Goal: Register for event/course

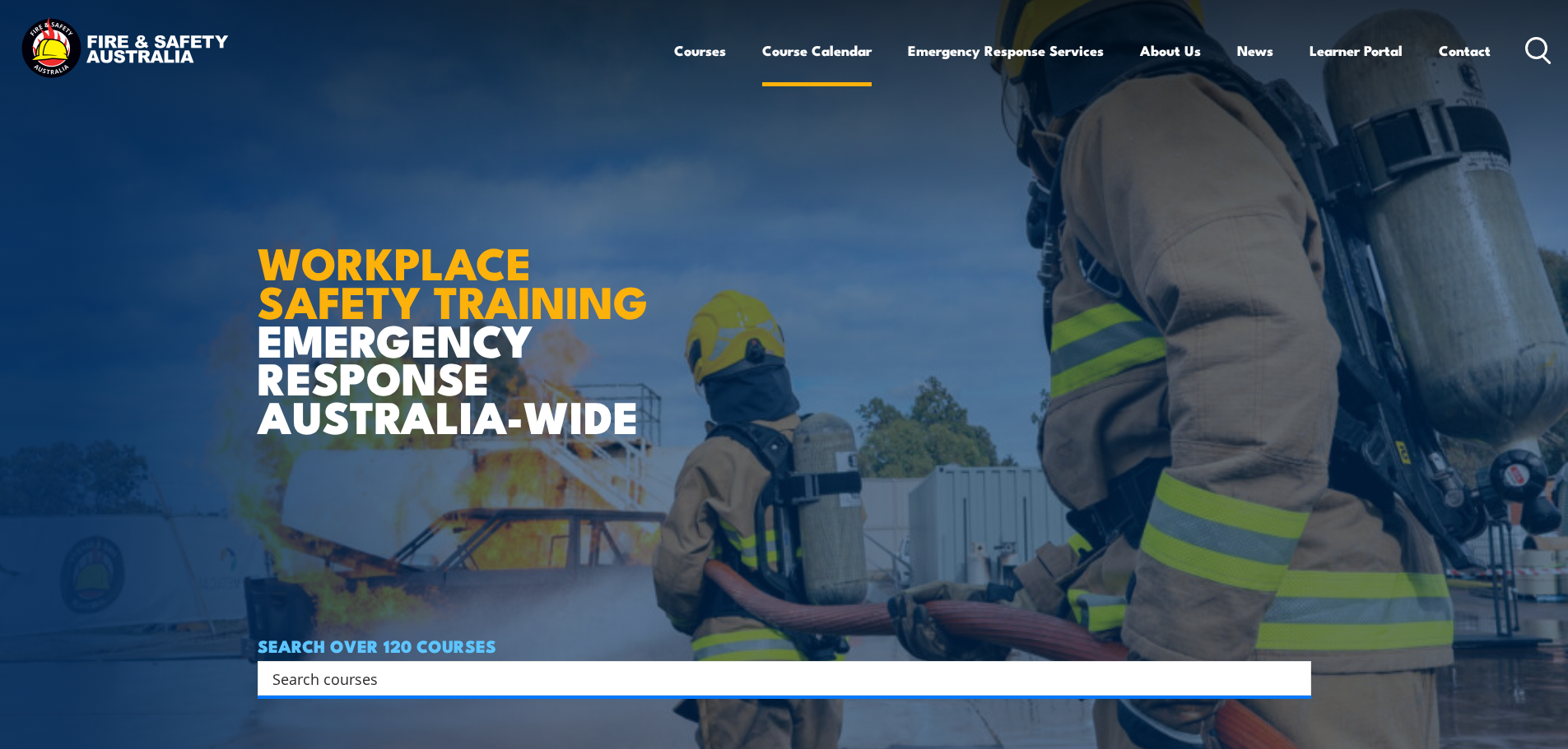
click at [827, 51] on link "Course Calendar" at bounding box center [816, 50] width 109 height 43
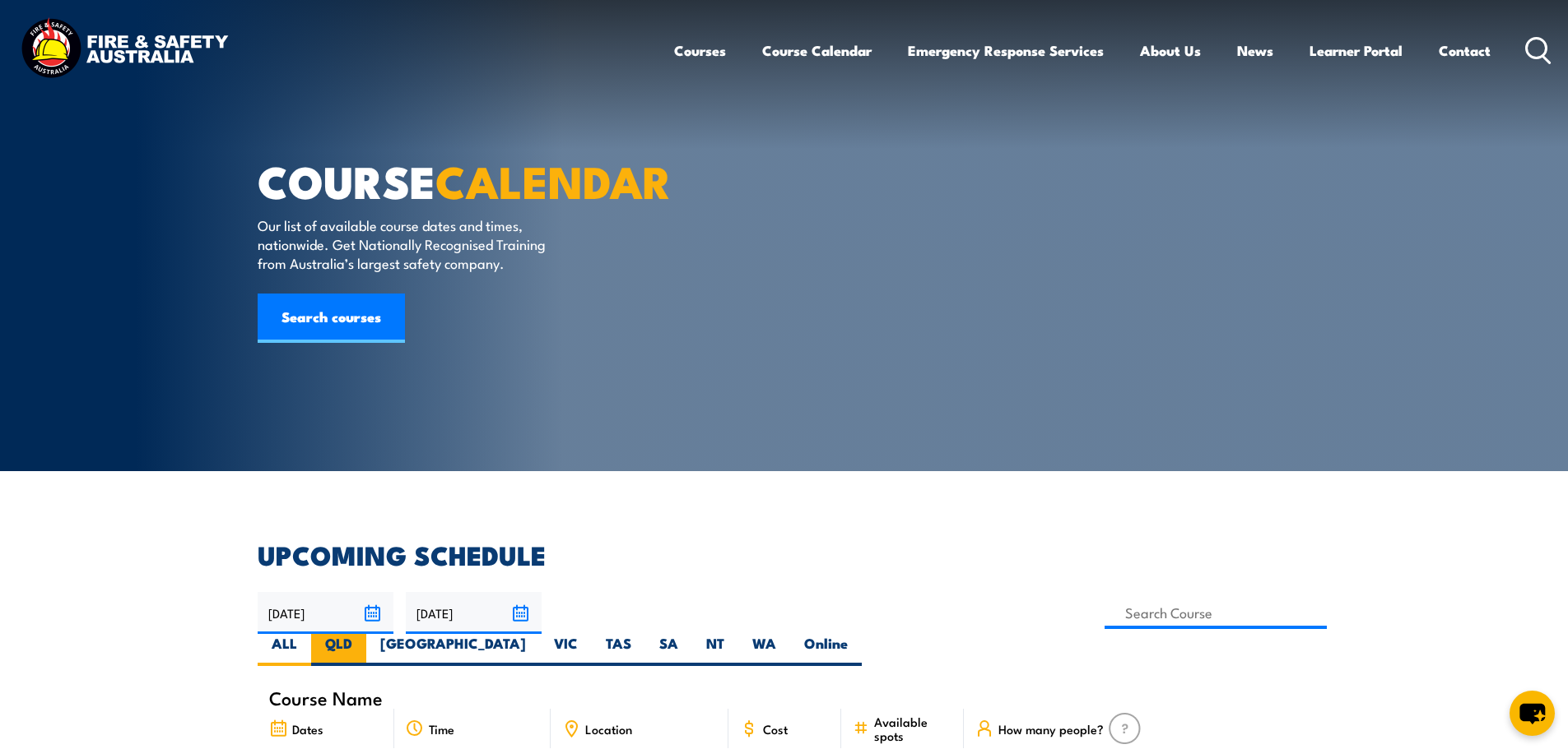
click at [366, 634] on label "QLD" at bounding box center [338, 650] width 55 height 32
click at [363, 634] on input "QLD" at bounding box center [357, 639] width 11 height 11
radio input "true"
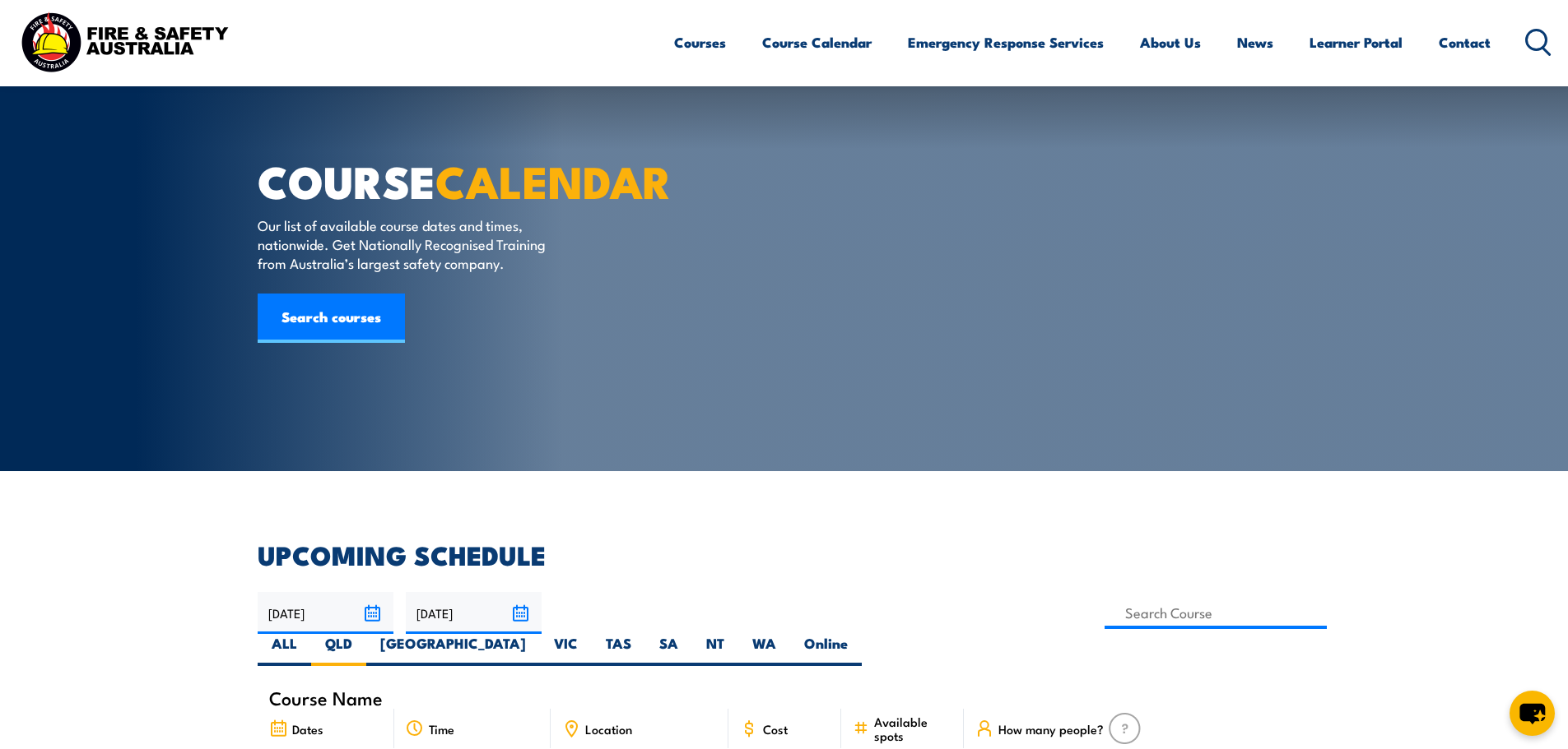
scroll to position [329, 0]
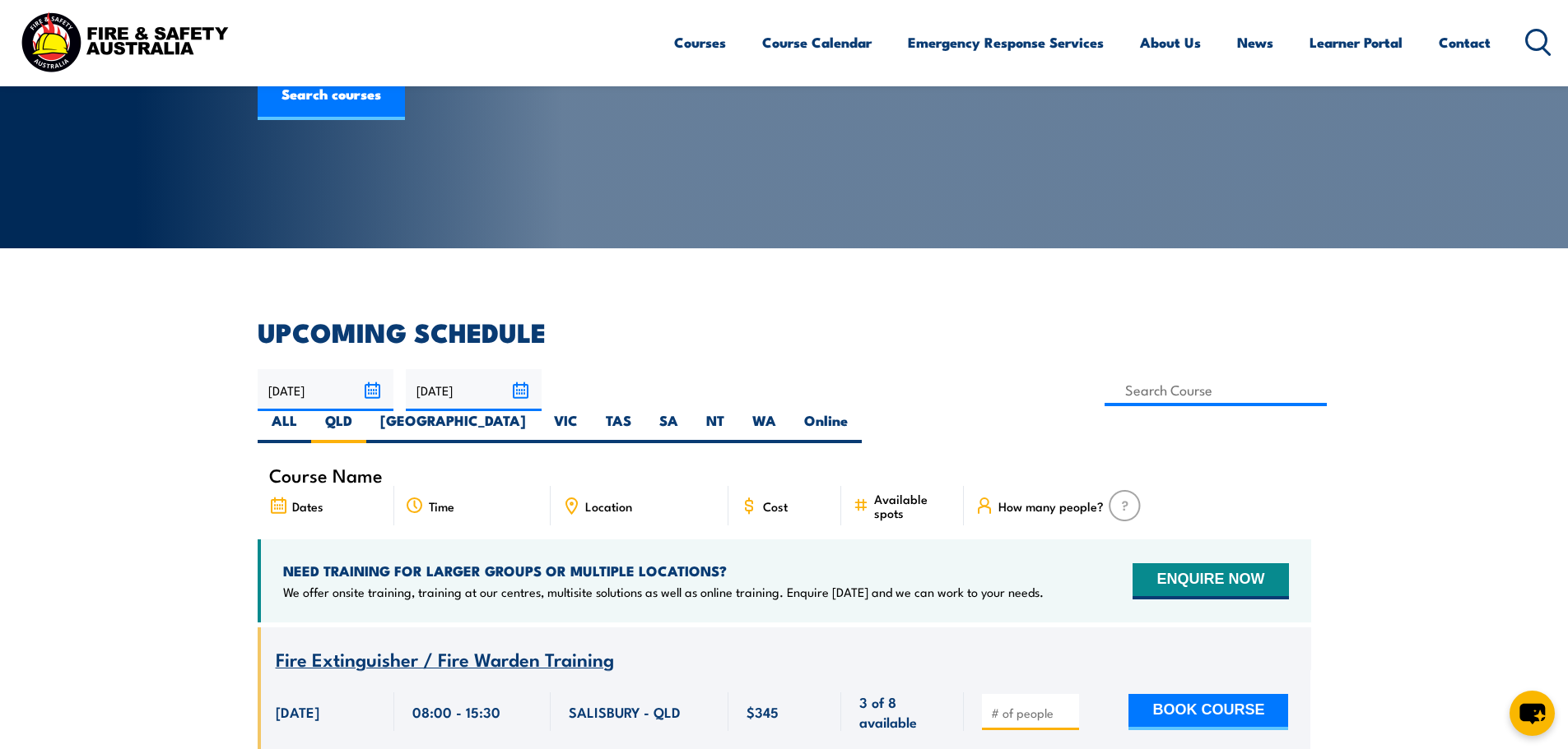
scroll to position [49, 0]
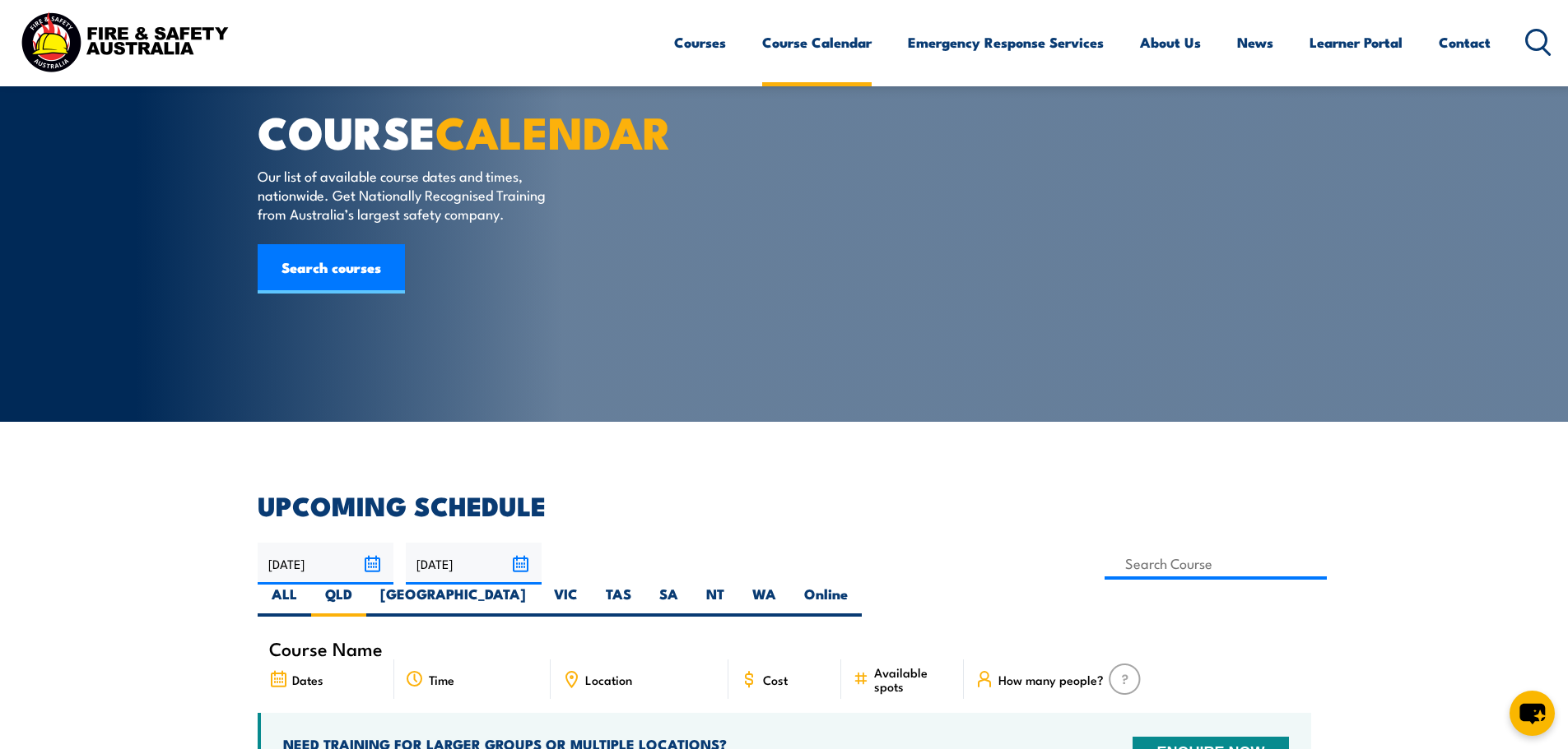
click at [803, 42] on link "Course Calendar" at bounding box center [816, 42] width 109 height 43
click at [738, 585] on label "NT" at bounding box center [715, 600] width 46 height 32
click at [735, 585] on input "NT" at bounding box center [729, 590] width 11 height 11
radio input "true"
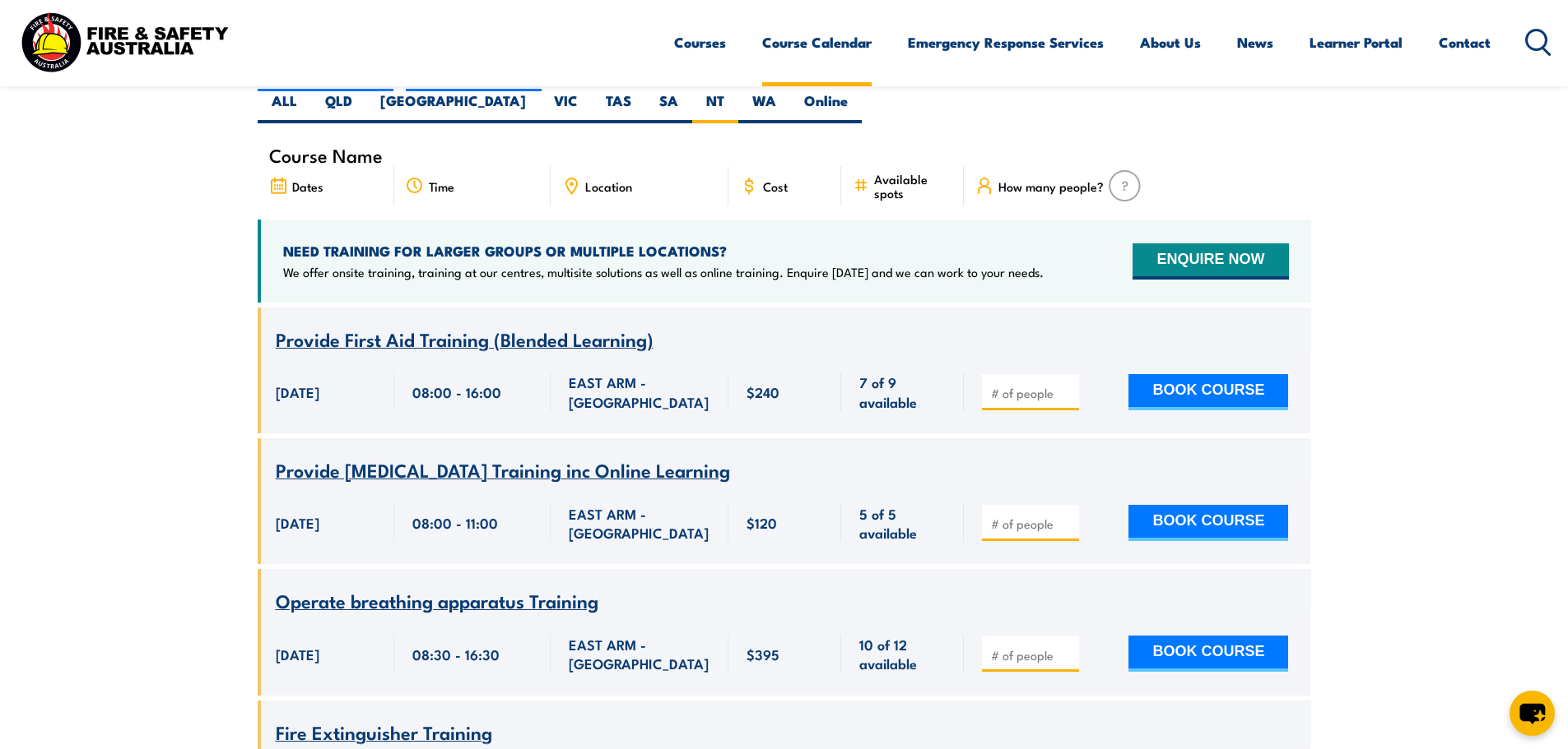
click at [809, 32] on link "Course Calendar" at bounding box center [816, 42] width 109 height 43
click at [807, 47] on link "Course Calendar" at bounding box center [816, 42] width 109 height 43
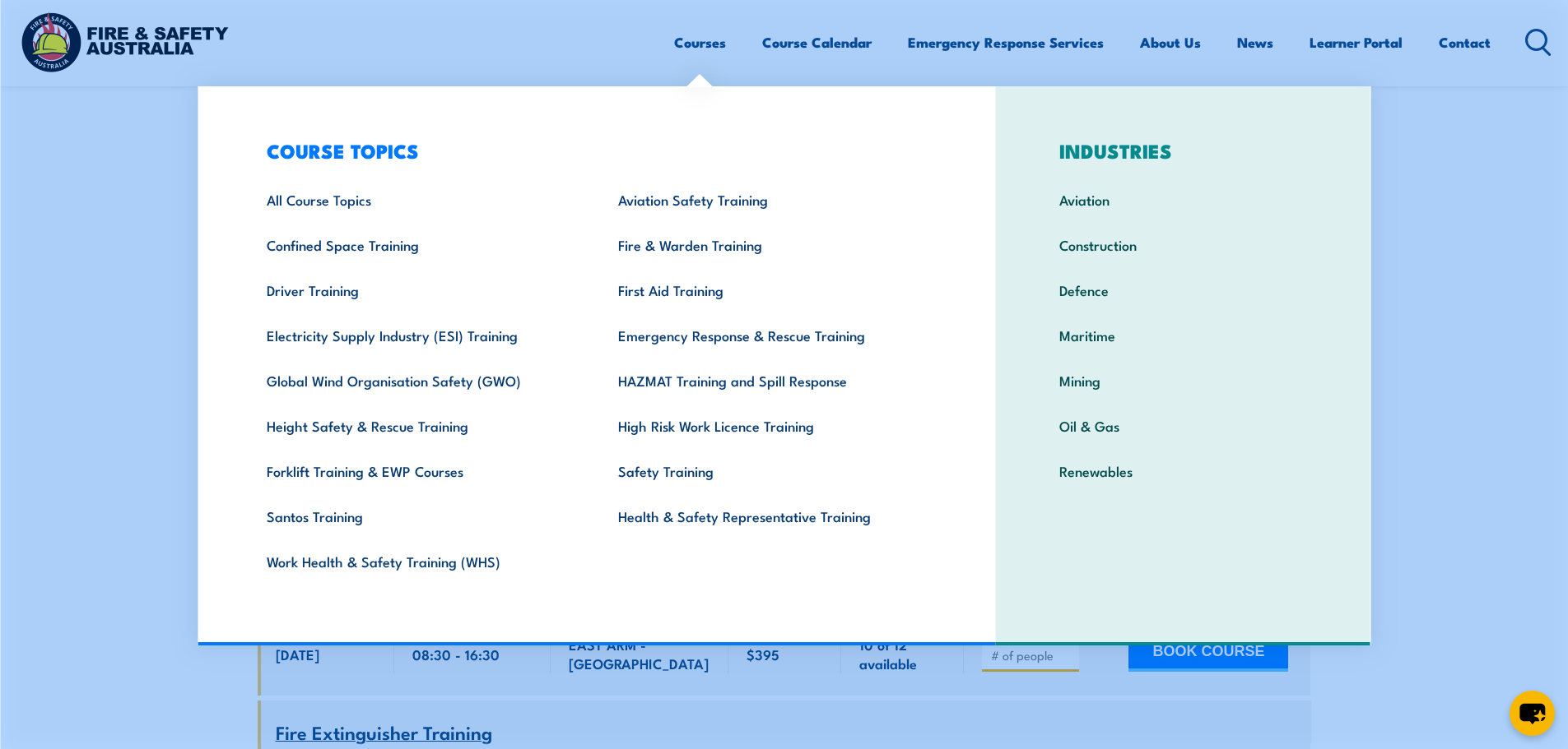
click at [710, 50] on link "Courses" at bounding box center [700, 42] width 52 height 43
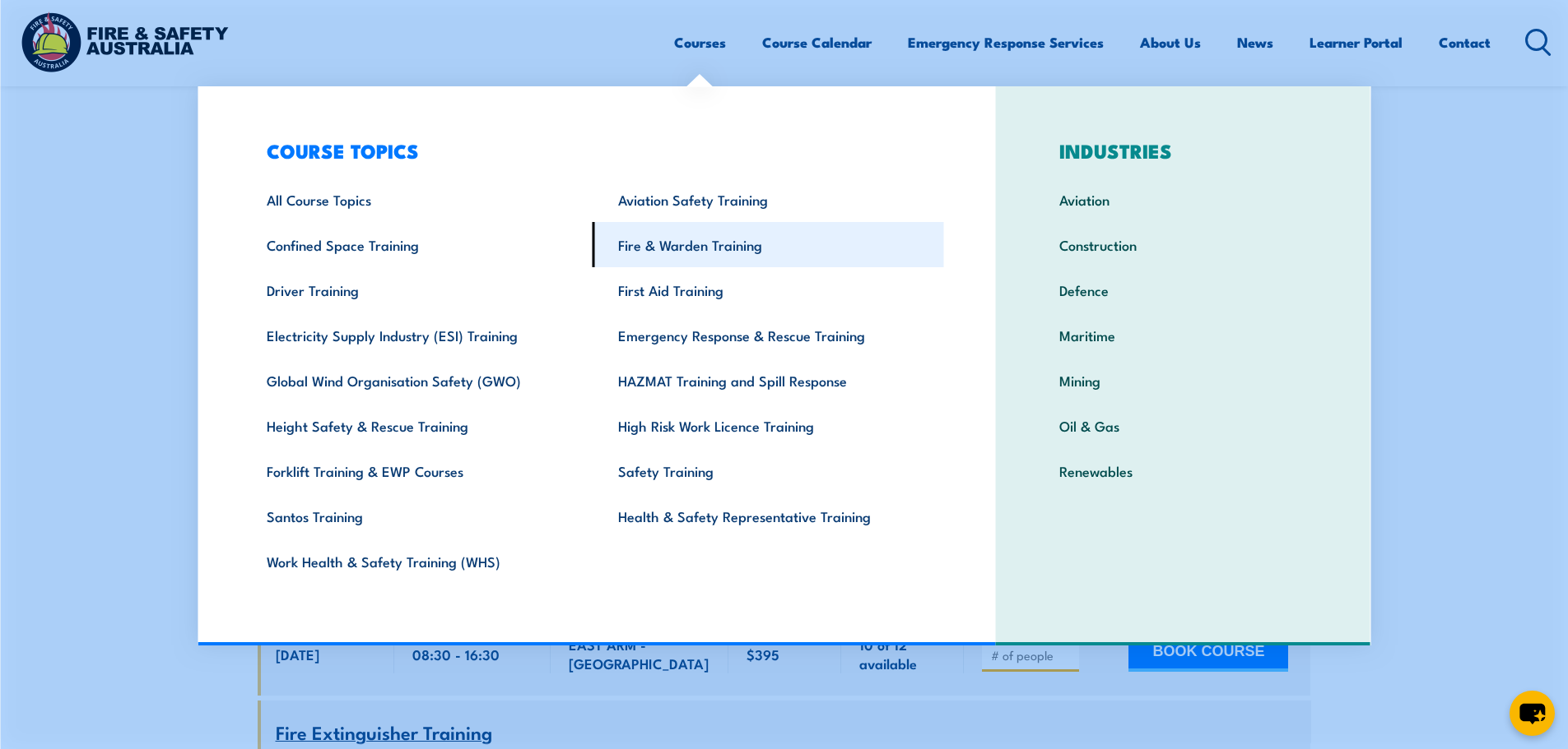
click at [684, 246] on link "Fire & Warden Training" at bounding box center [769, 244] width 351 height 45
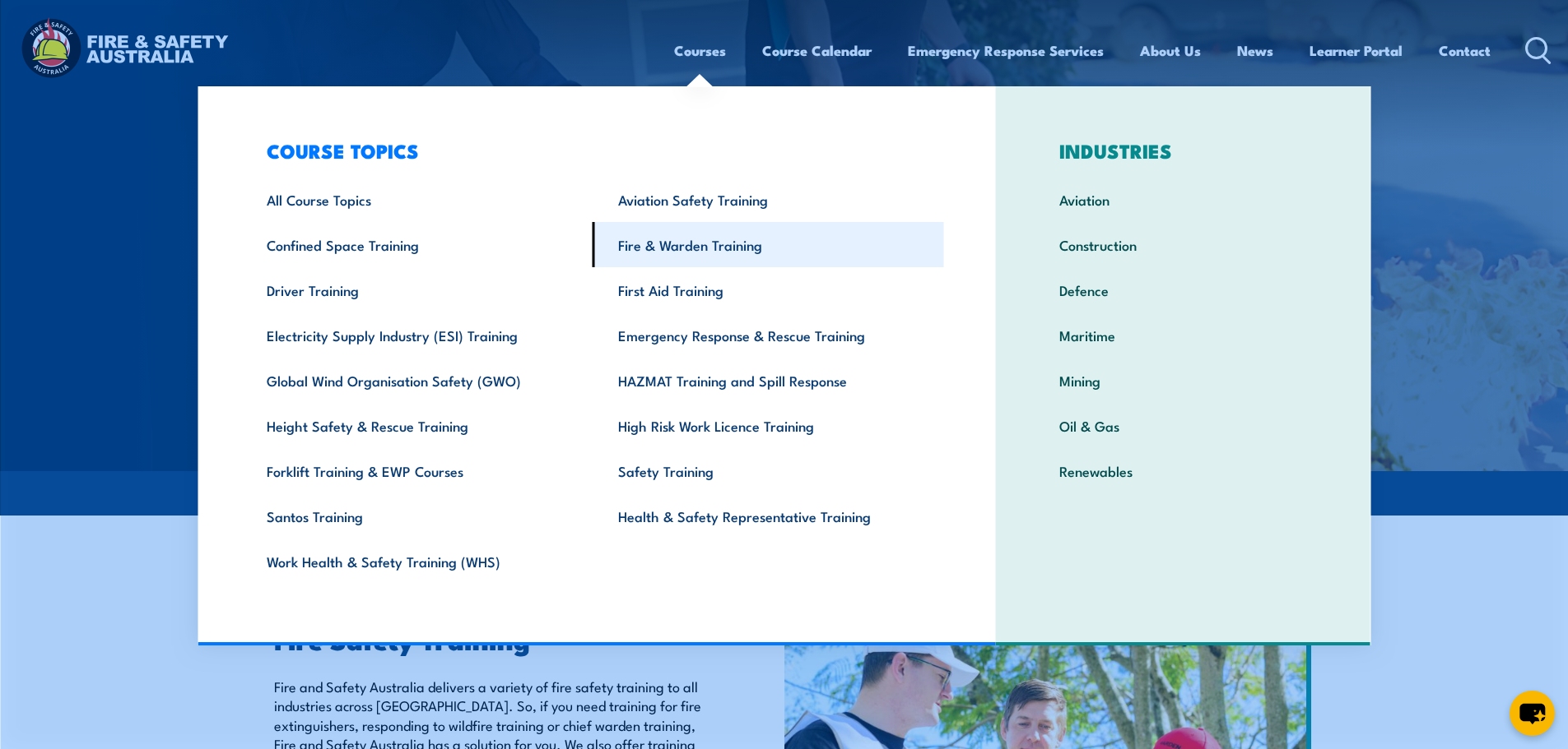
click at [703, 250] on link "Fire & Warden Training" at bounding box center [769, 244] width 351 height 45
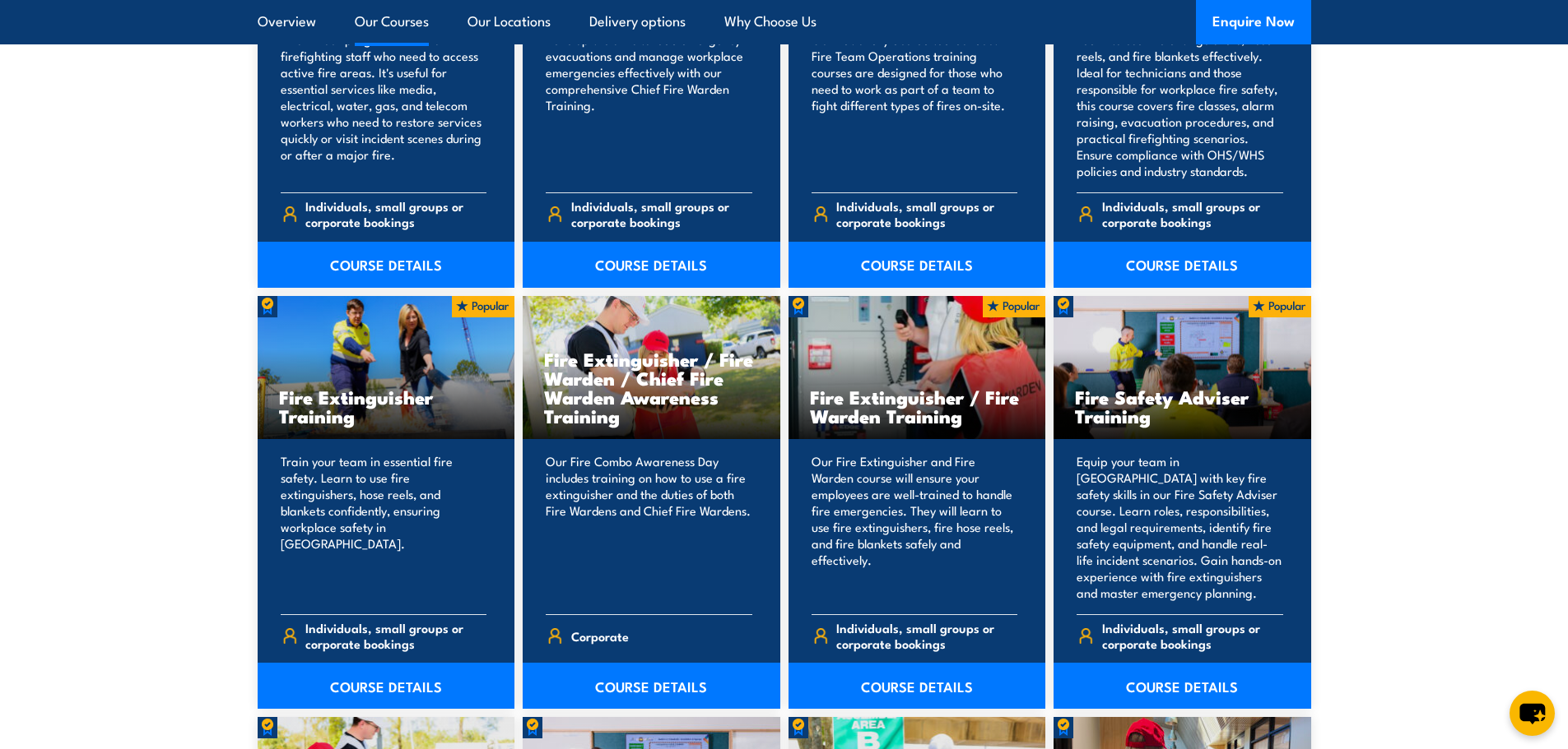
scroll to position [1563, 0]
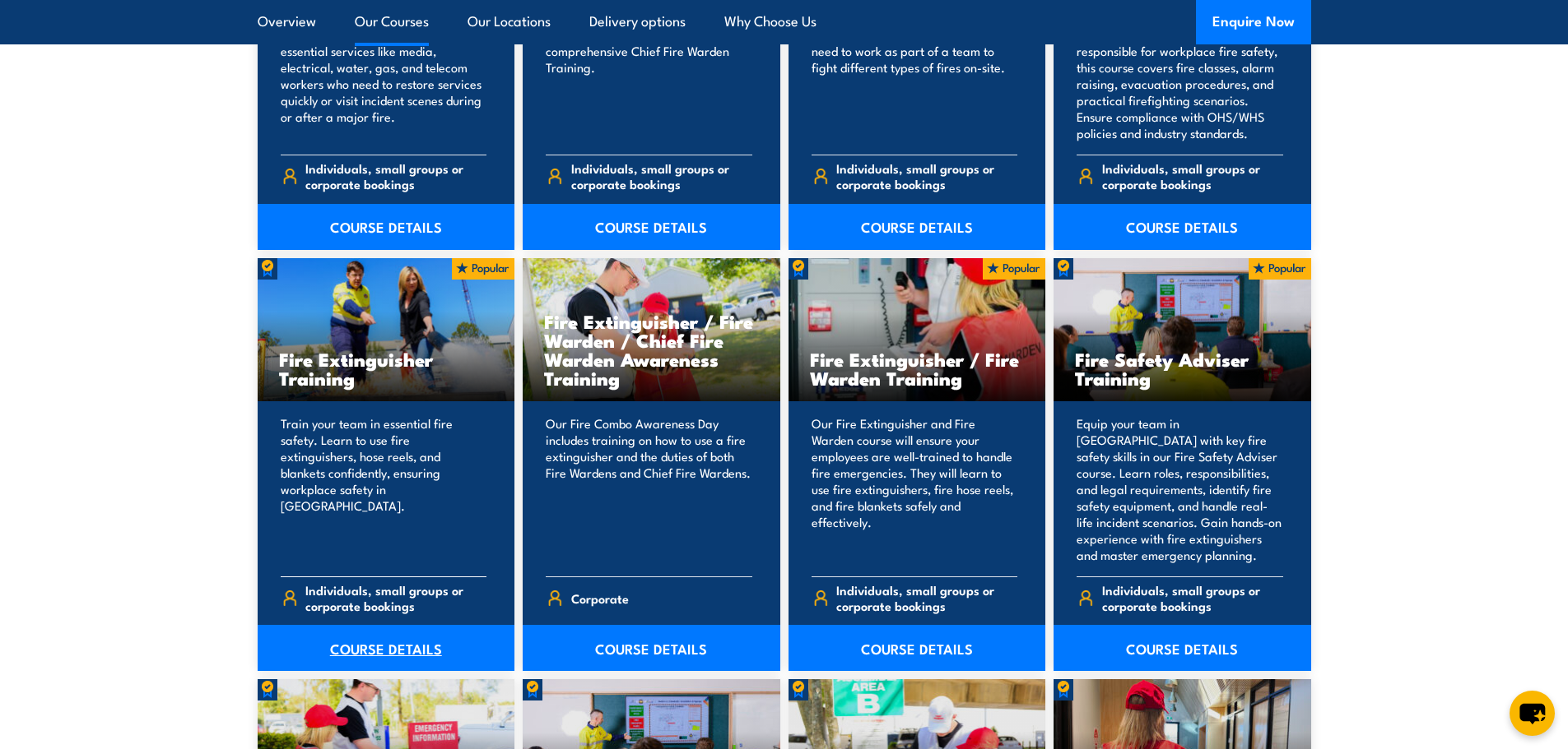
click at [432, 652] on link "COURSE DETAILS" at bounding box center [386, 649] width 258 height 46
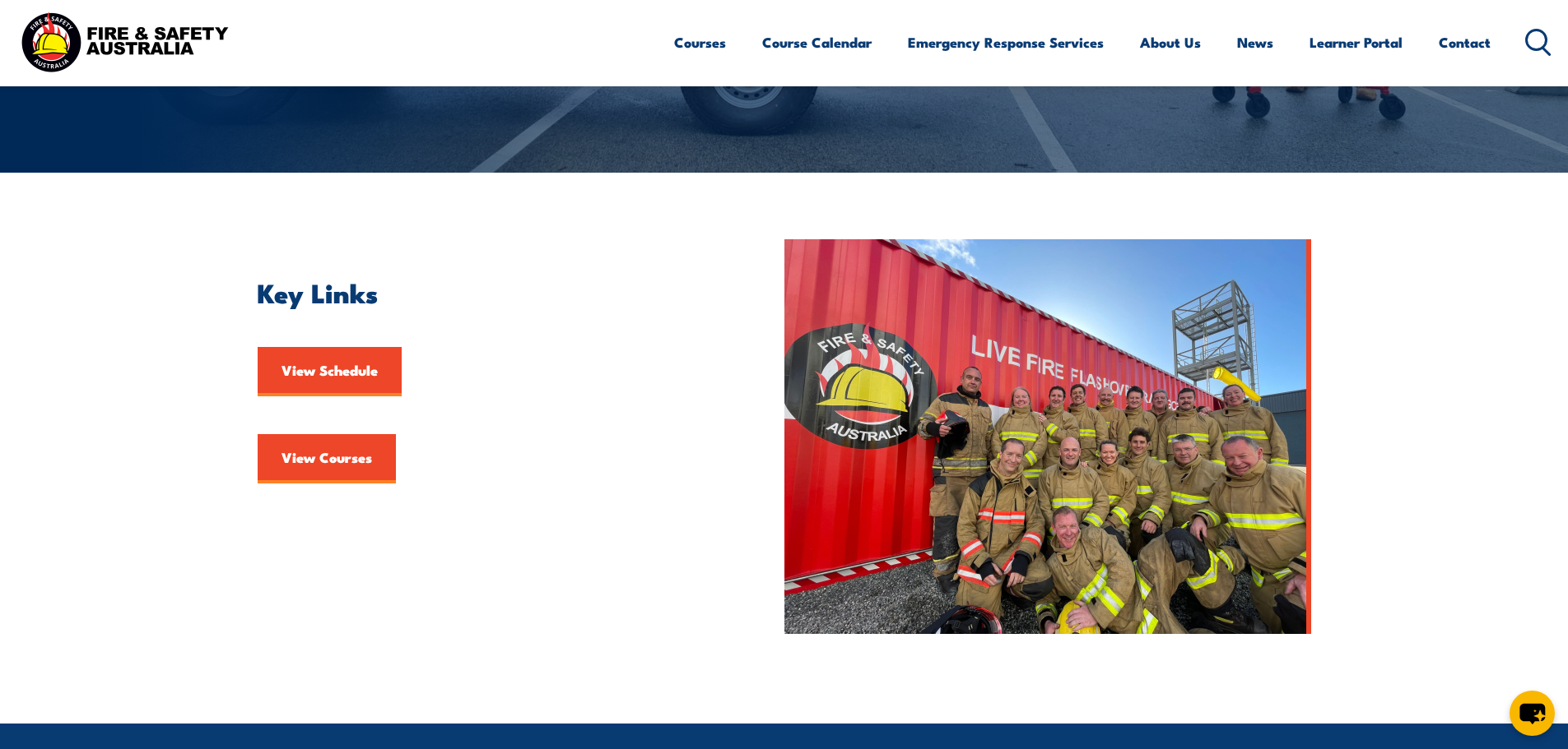
scroll to position [254, 0]
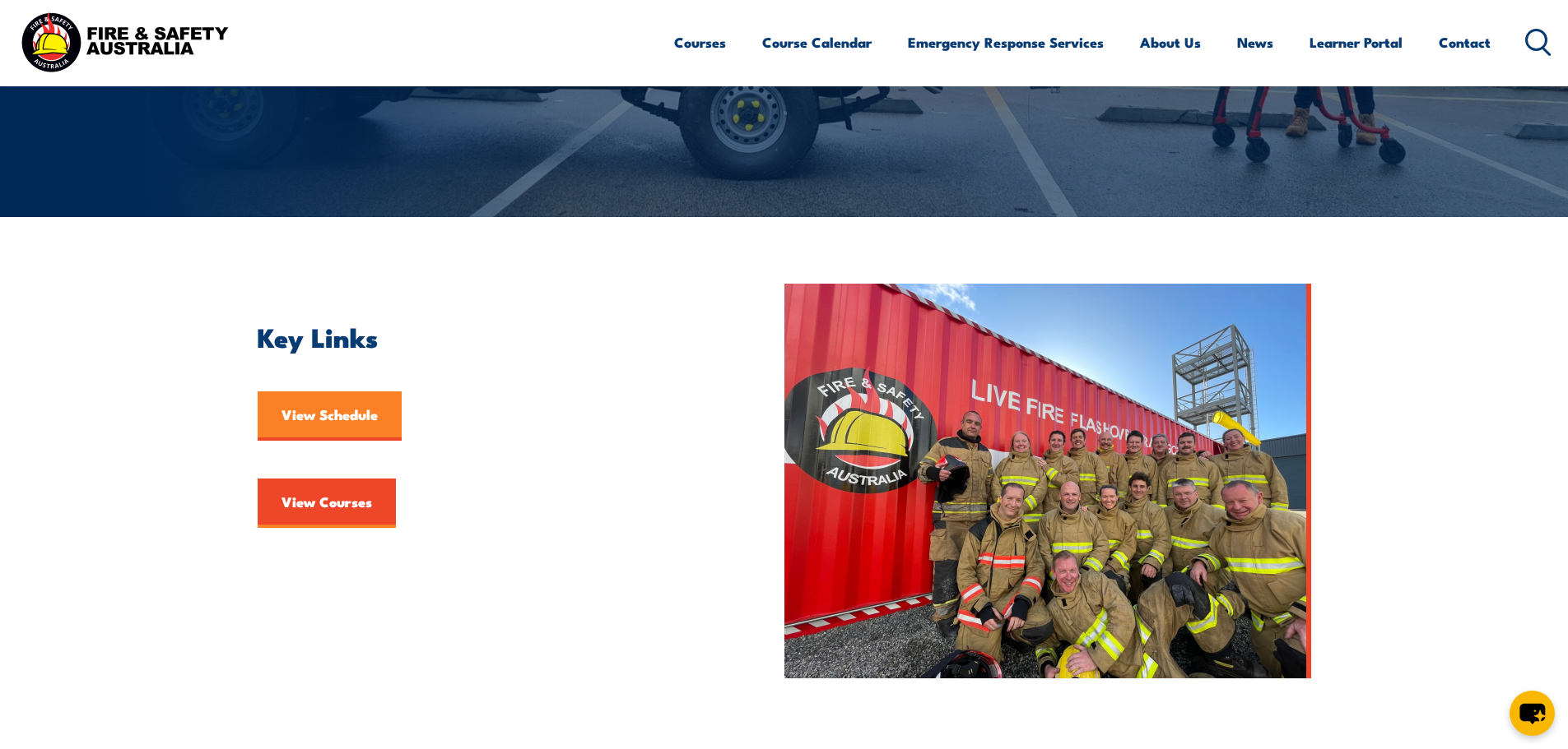
click at [354, 405] on link "View Schedule" at bounding box center [329, 416] width 144 height 49
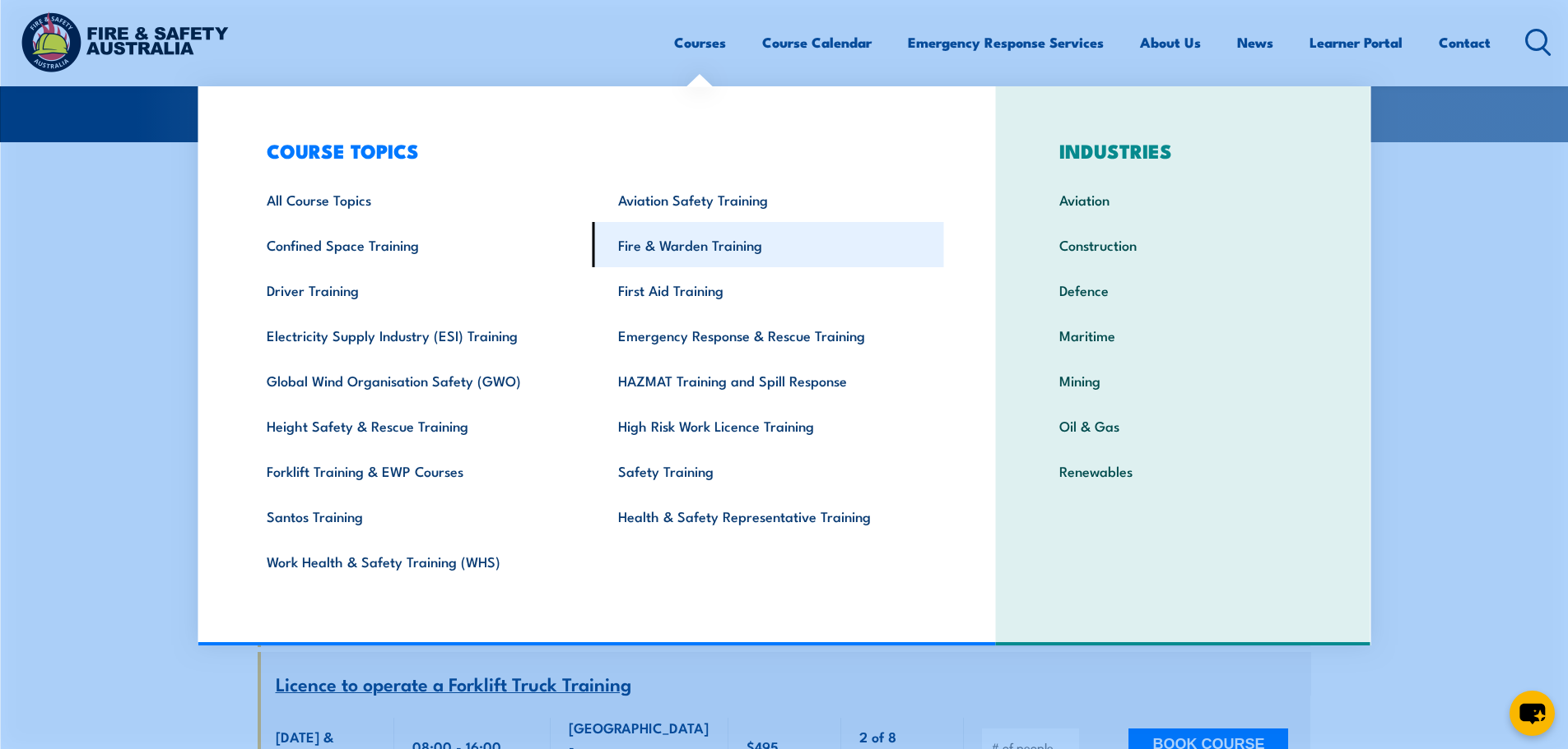
click at [699, 239] on link "Fire & Warden Training" at bounding box center [769, 244] width 351 height 45
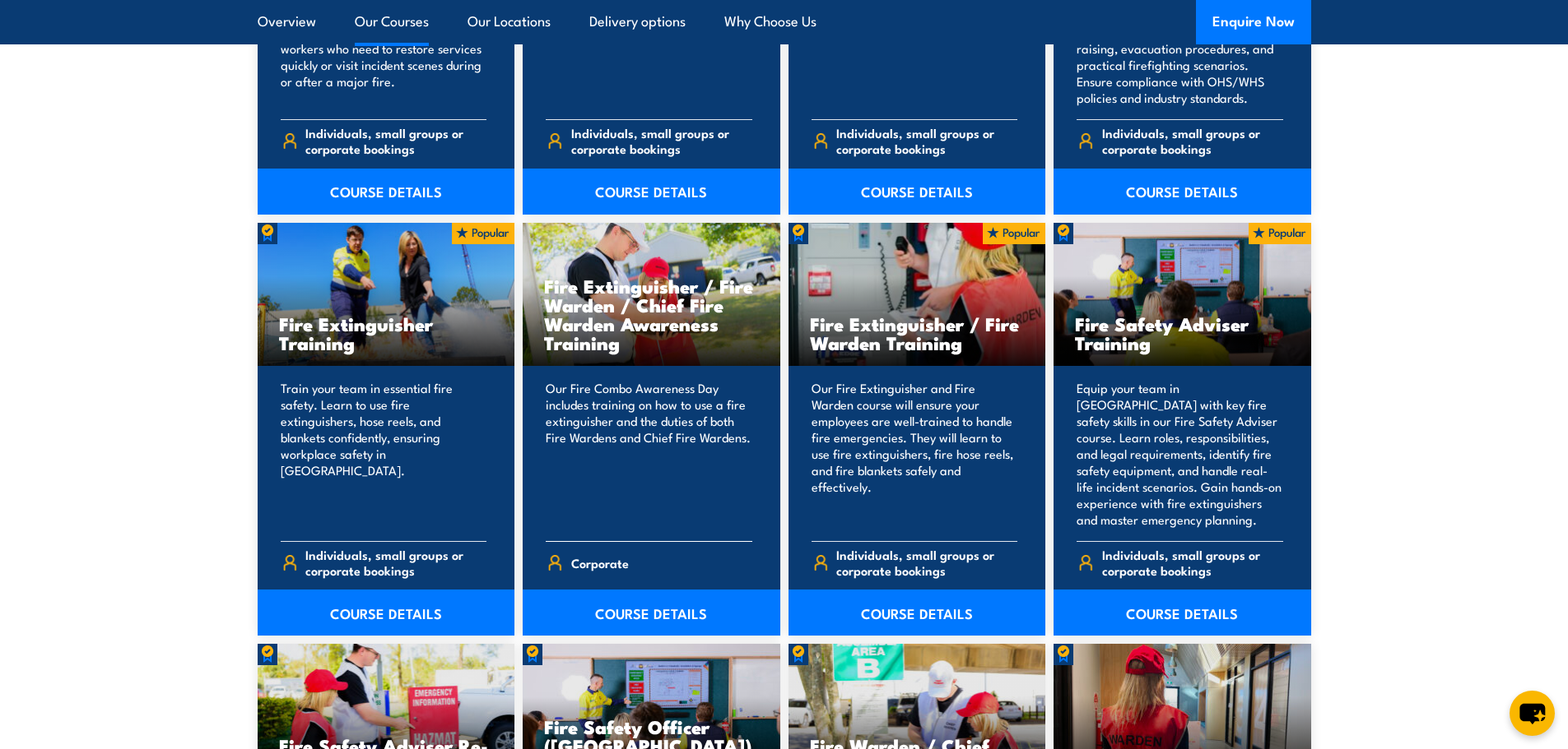
scroll to position [1563, 0]
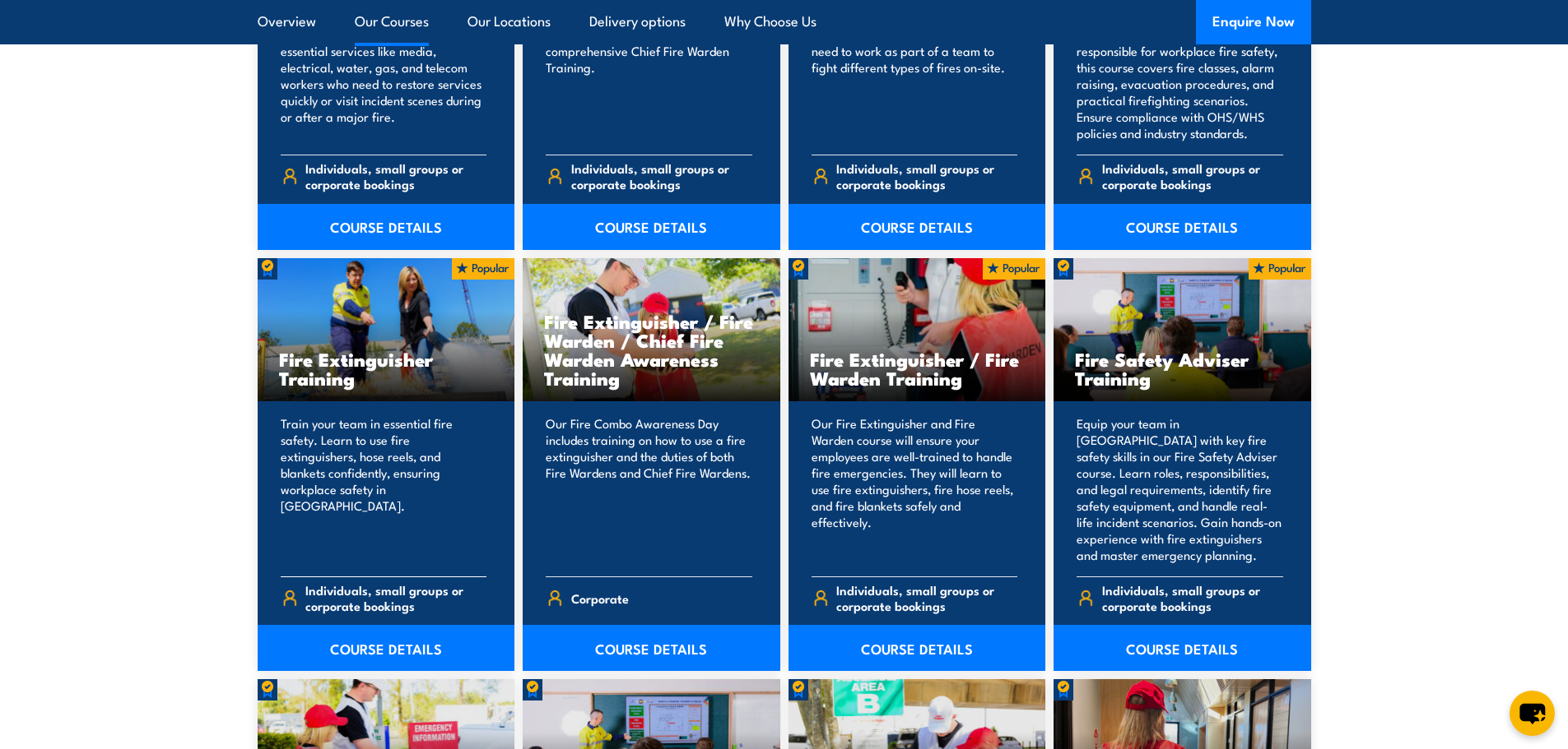
click at [384, 381] on h3 "Fire Extinguisher Training" at bounding box center [386, 368] width 214 height 38
click at [321, 374] on h3 "Fire Extinguisher Training" at bounding box center [386, 368] width 214 height 38
click at [359, 639] on link "COURSE DETAILS" at bounding box center [386, 649] width 258 height 46
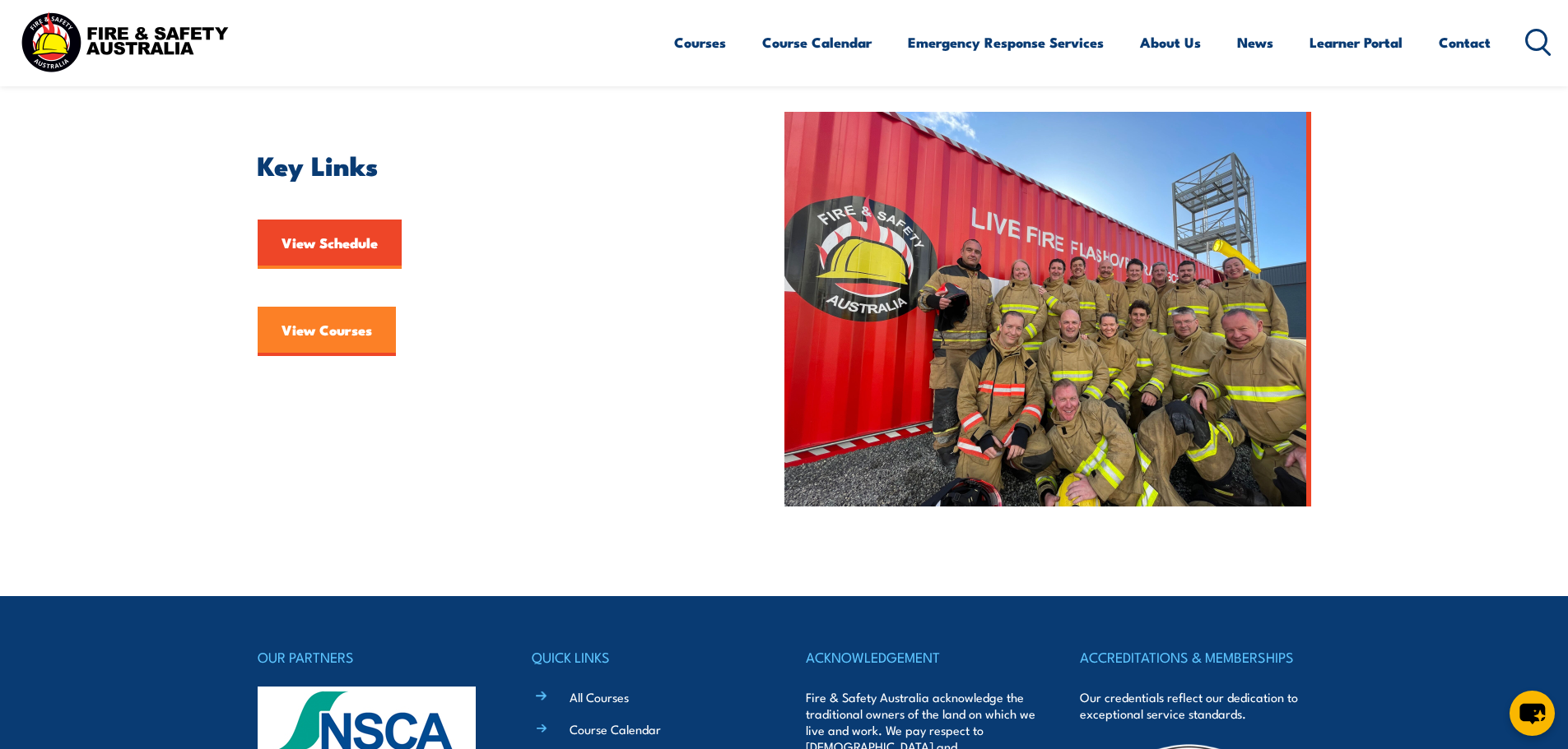
scroll to position [411, 0]
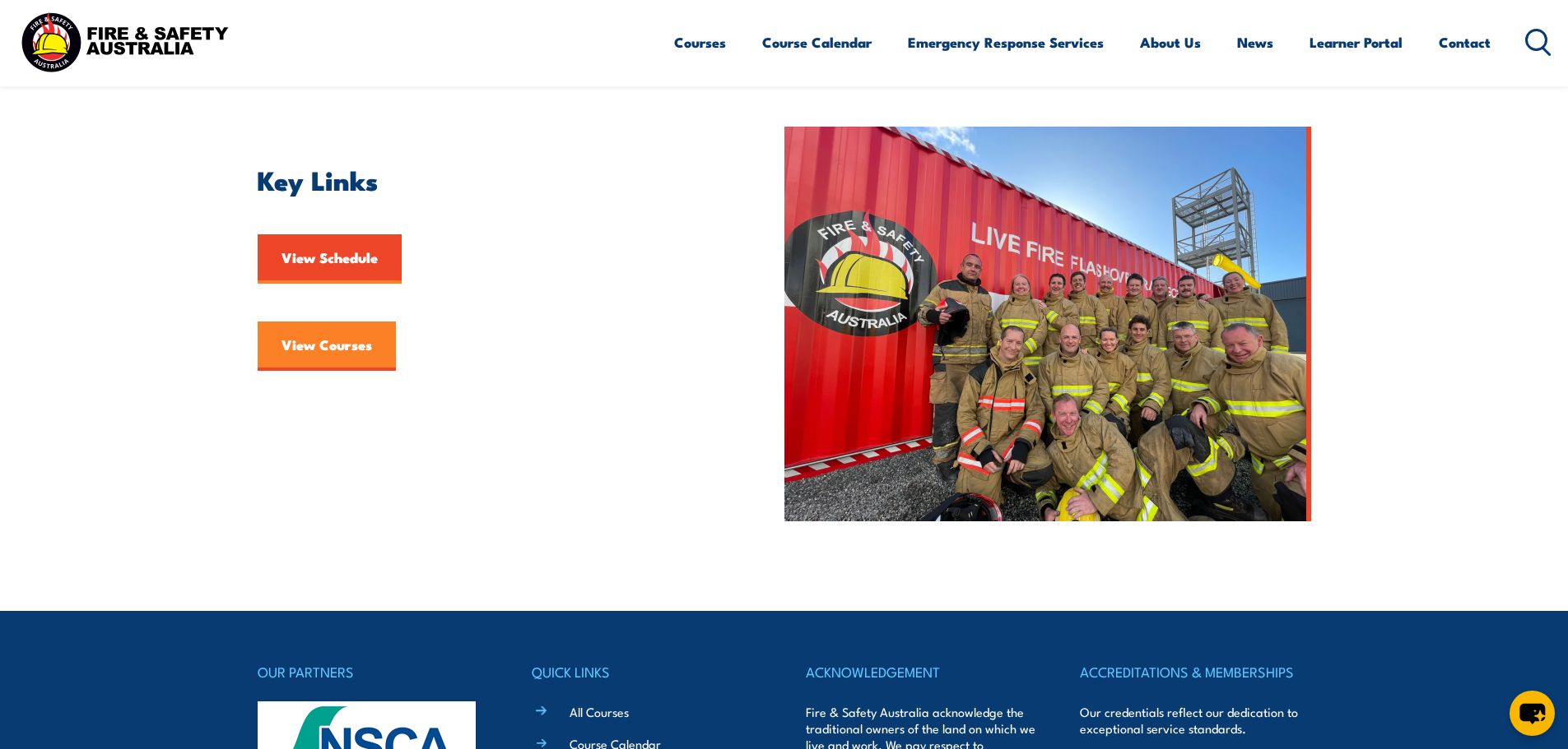
click at [323, 348] on link "View Courses" at bounding box center [326, 346] width 138 height 49
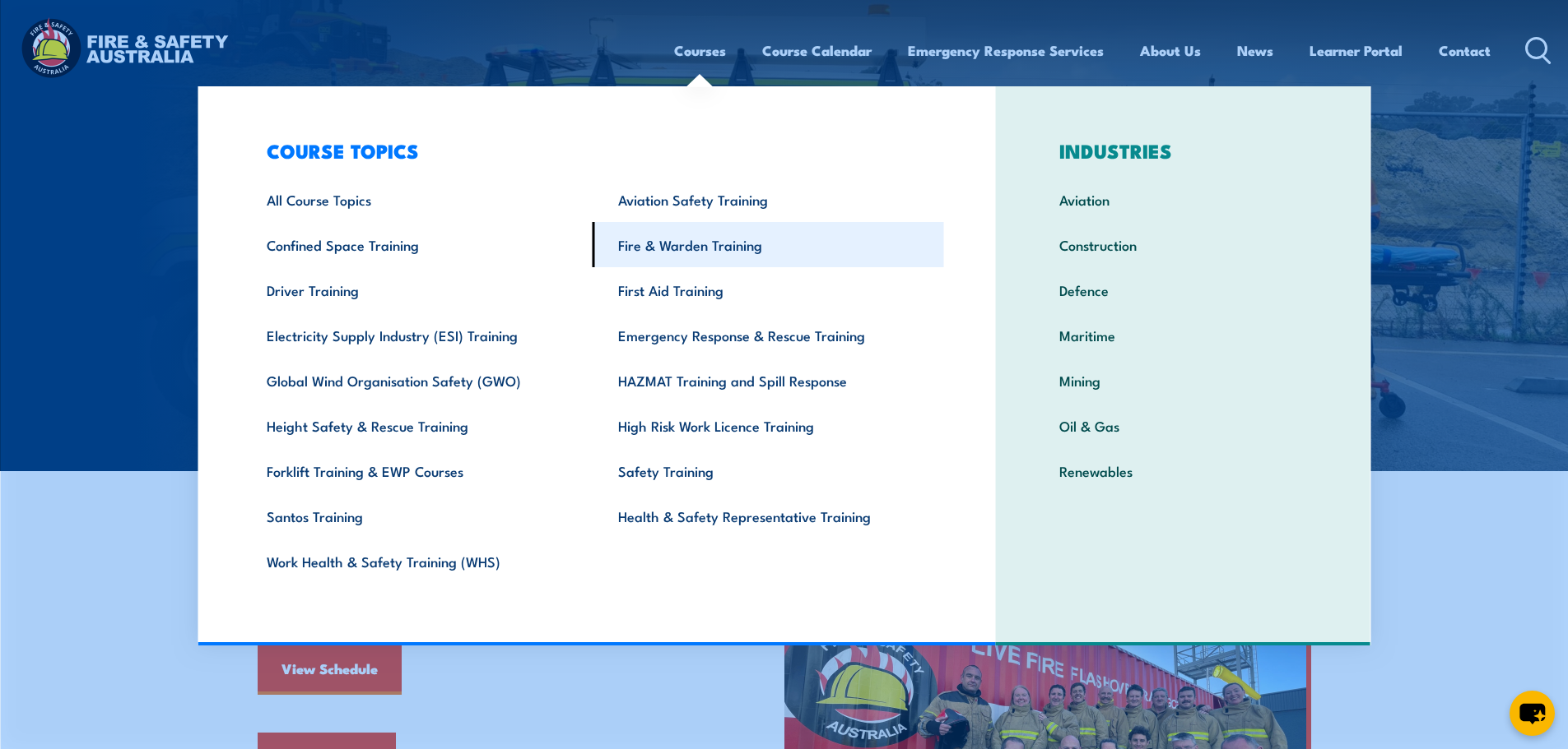
click at [659, 243] on link "Fire & Warden Training" at bounding box center [769, 244] width 351 height 45
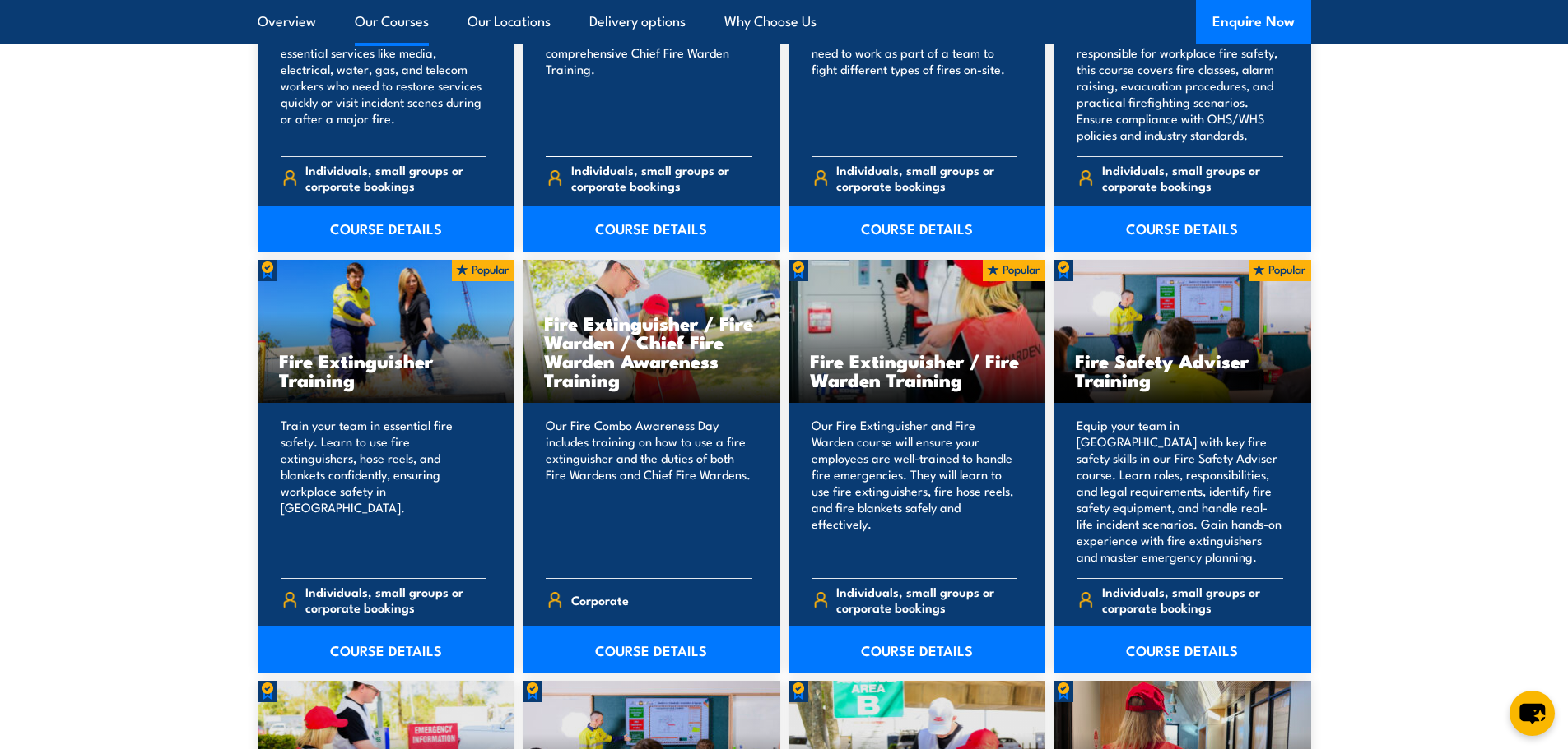
scroll to position [1563, 0]
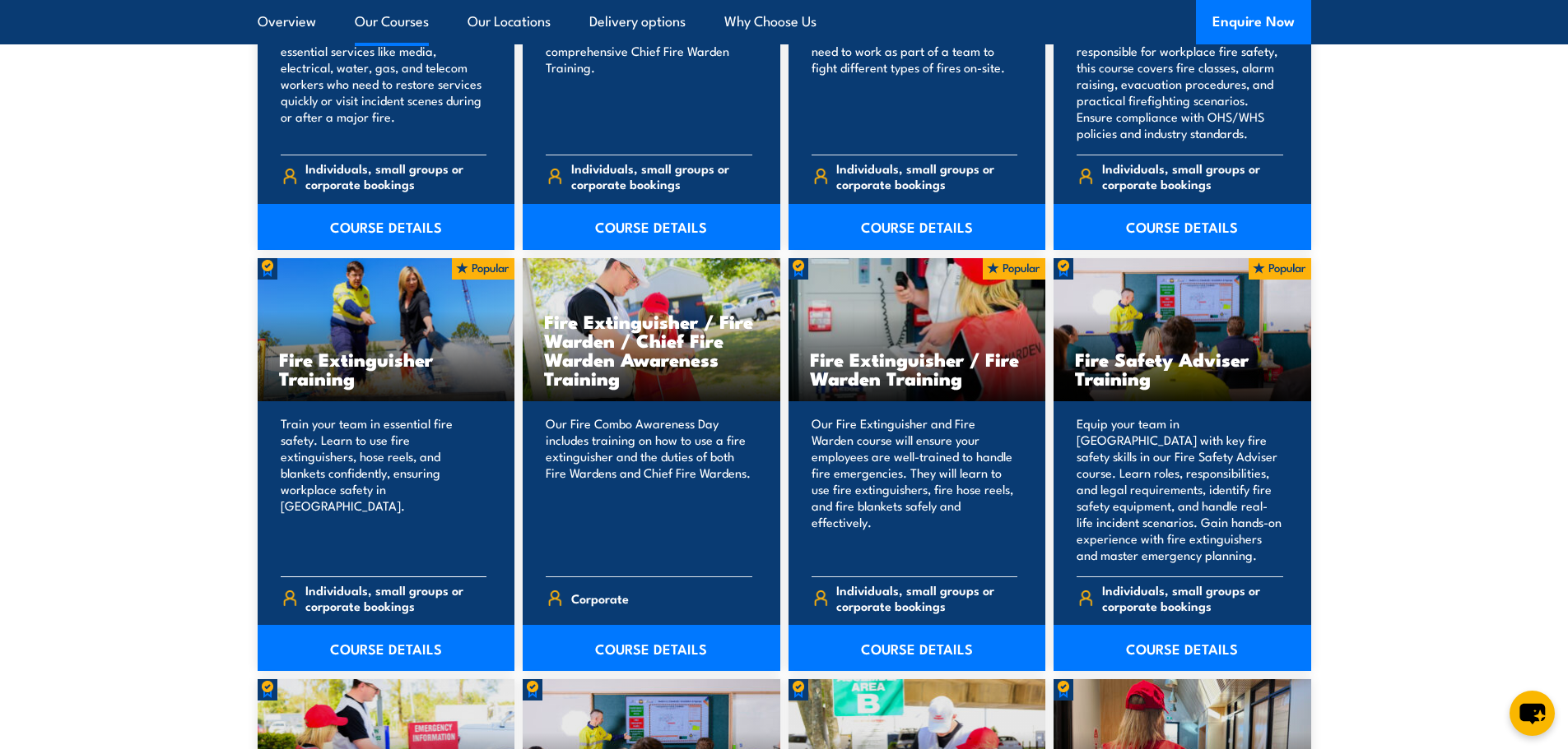
click at [386, 320] on div "Fire Extinguisher Training" at bounding box center [386, 330] width 258 height 144
click at [311, 378] on h3 "Fire Extinguisher Training" at bounding box center [386, 368] width 214 height 38
click at [380, 546] on p "Train your team in essential fire safety. Learn to use fire extinguishers, hose…" at bounding box center [384, 488] width 207 height 148
click at [468, 267] on img at bounding box center [483, 269] width 63 height 21
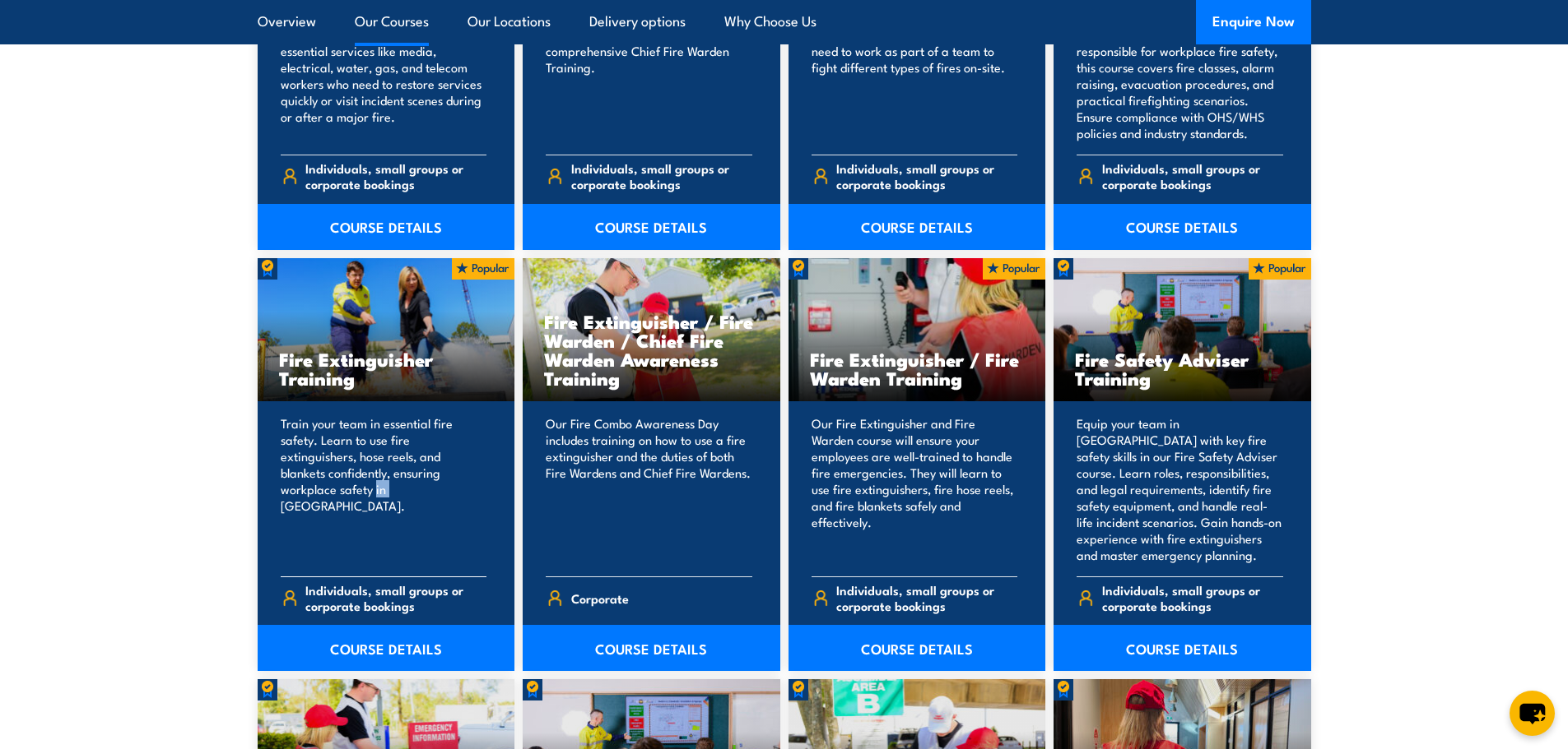
click at [468, 267] on img at bounding box center [483, 269] width 63 height 21
click at [314, 375] on h3 "Fire Extinguisher Training" at bounding box center [386, 368] width 214 height 38
click at [376, 639] on link "COURSE DETAILS" at bounding box center [386, 649] width 258 height 46
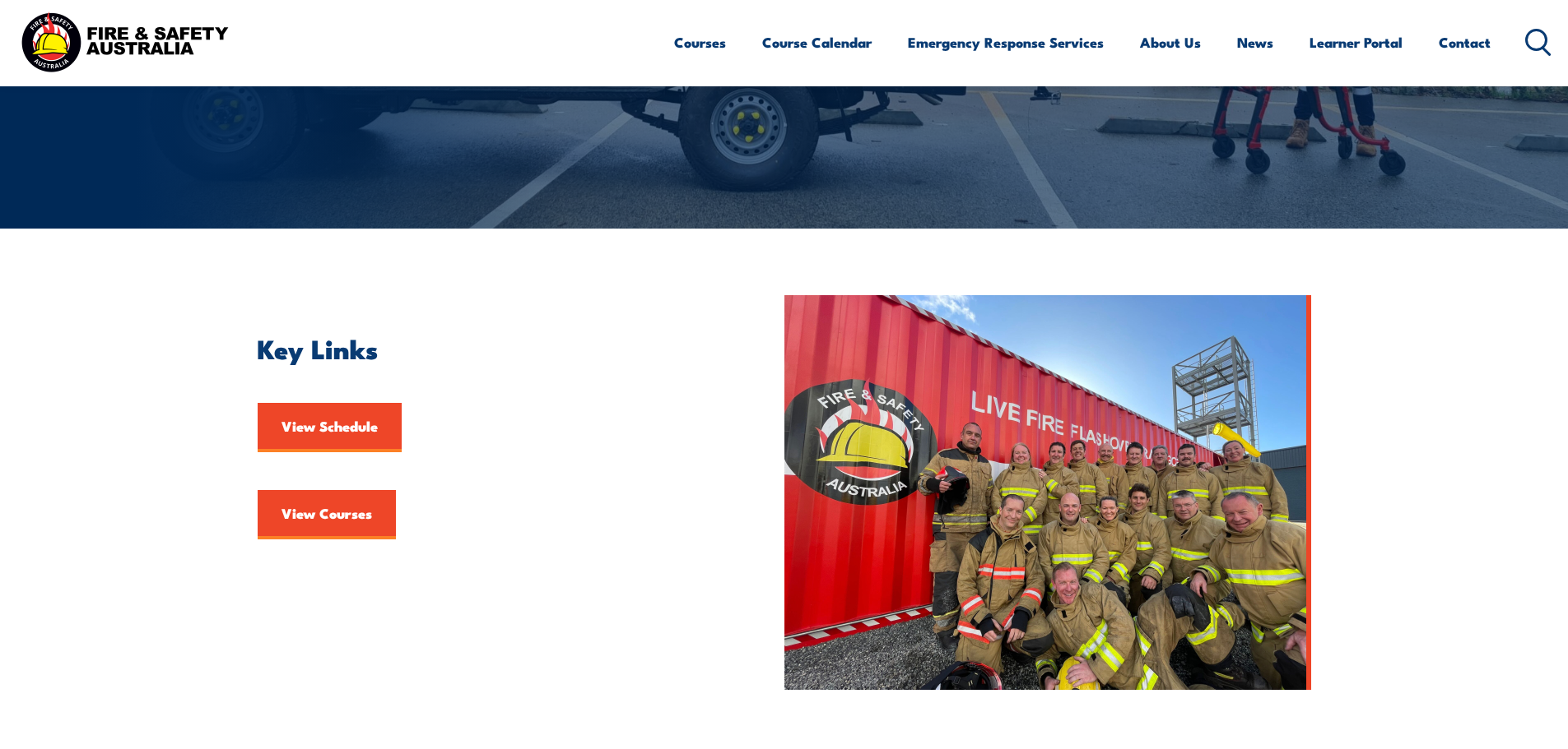
scroll to position [247, 0]
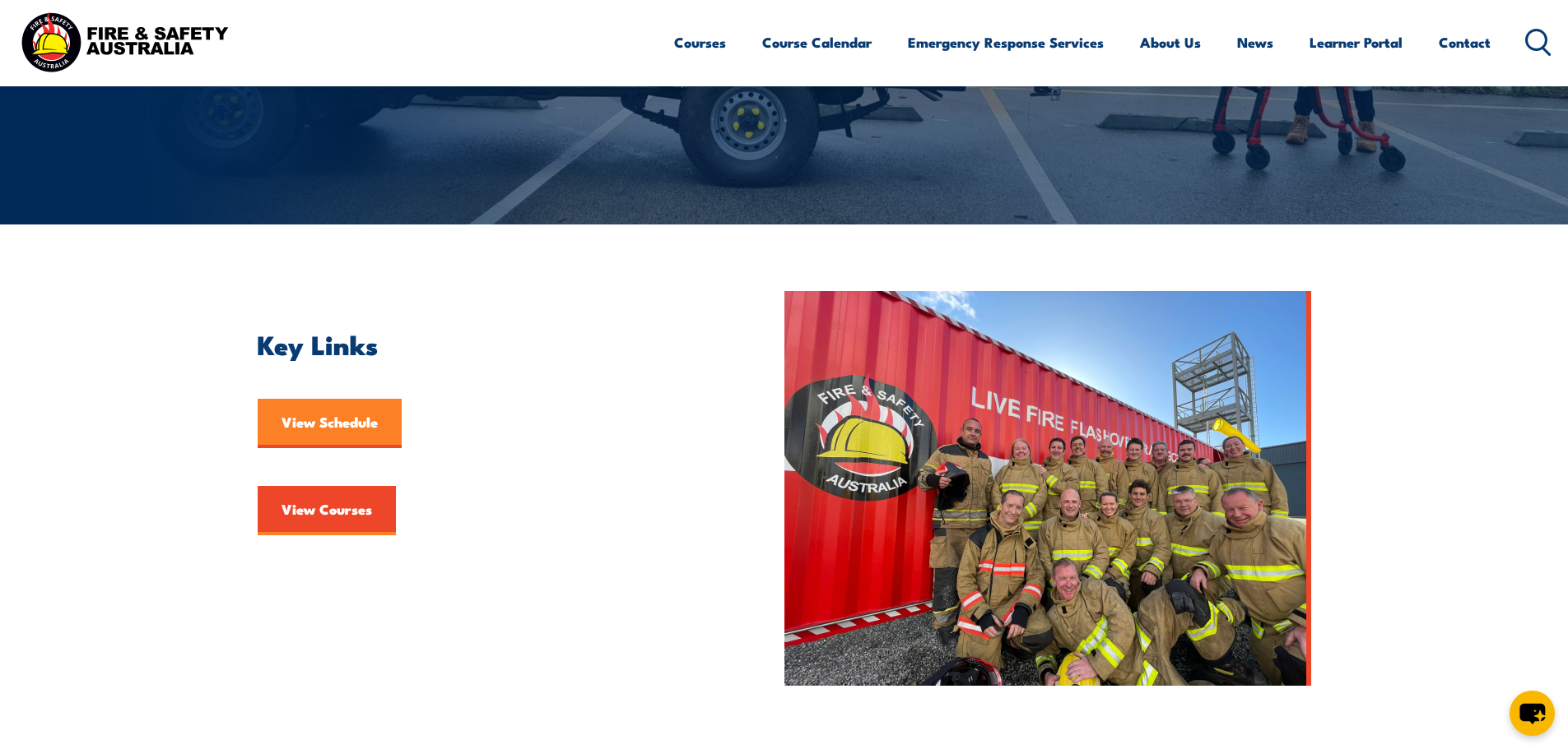
click at [344, 427] on link "View Schedule" at bounding box center [329, 423] width 144 height 49
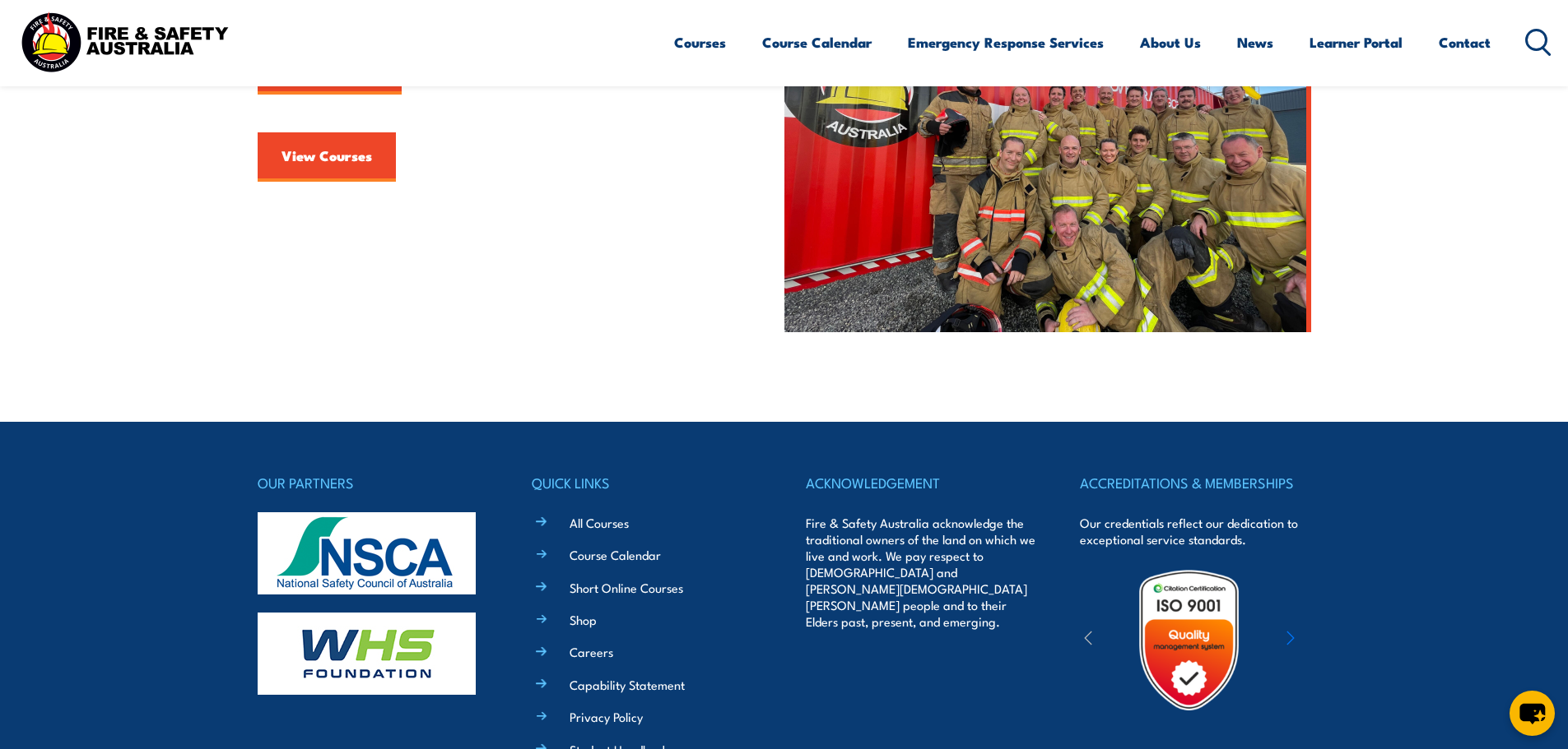
scroll to position [830, 0]
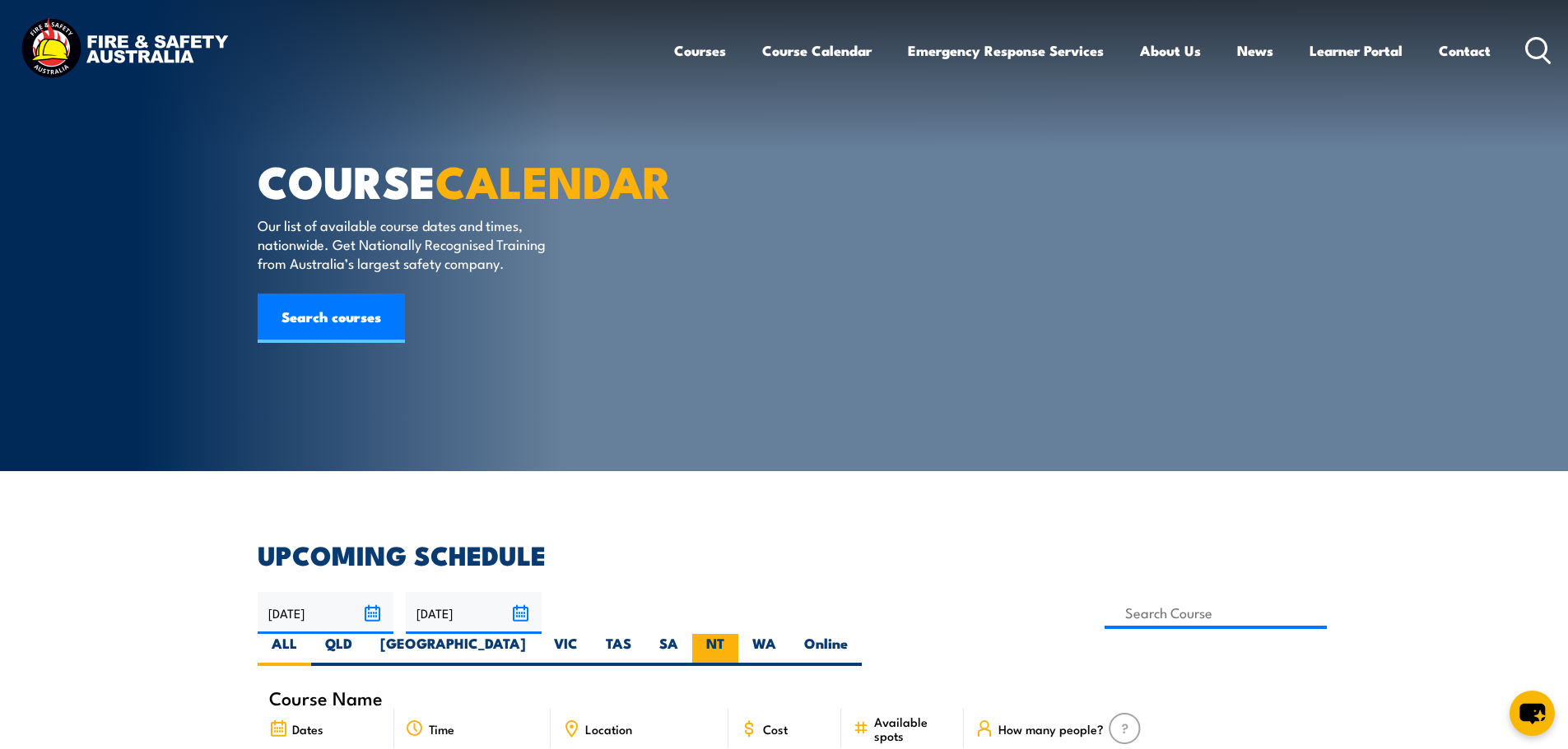
click at [738, 634] on label "NT" at bounding box center [715, 650] width 46 height 32
click at [735, 634] on input "NT" at bounding box center [729, 639] width 11 height 11
radio input "true"
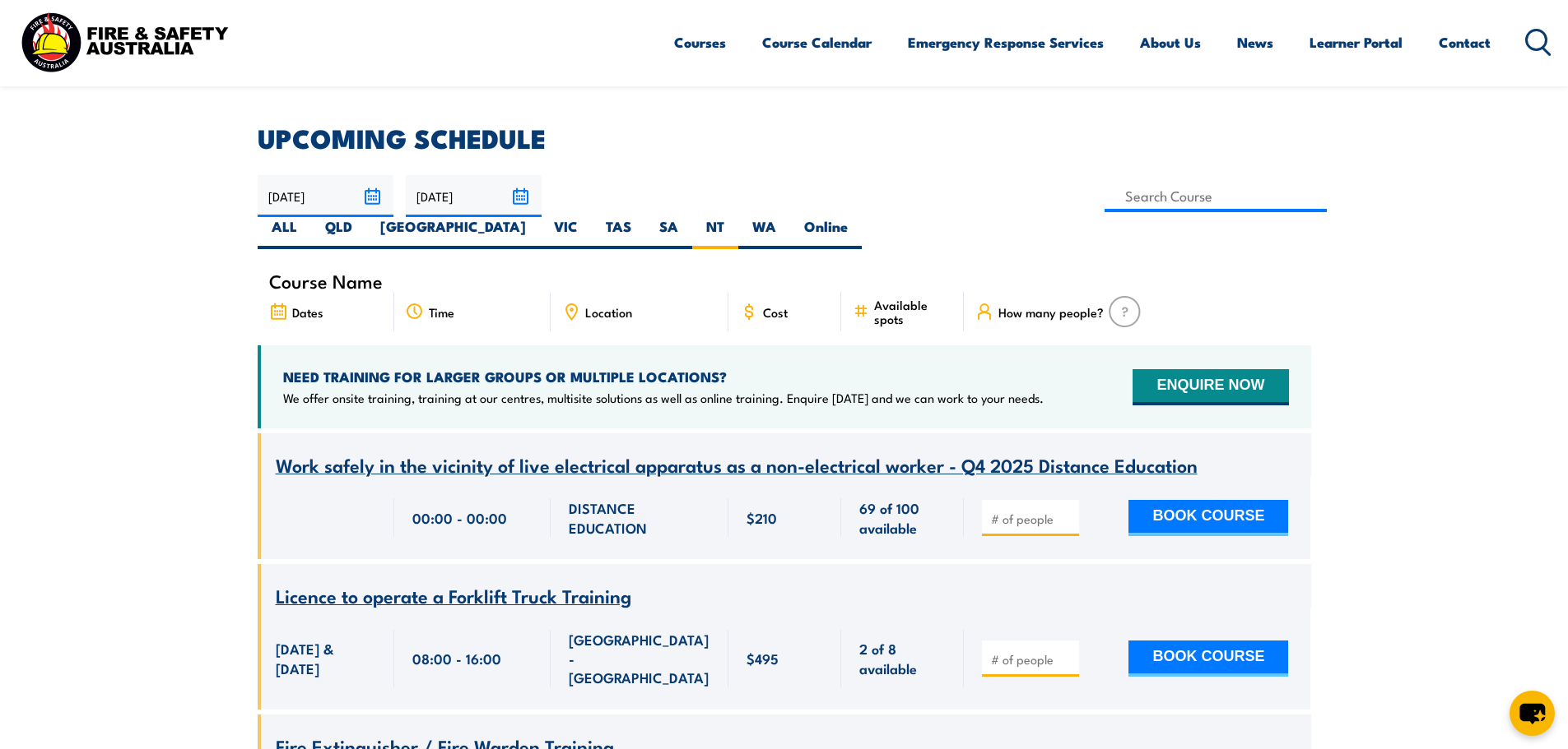
scroll to position [576, 0]
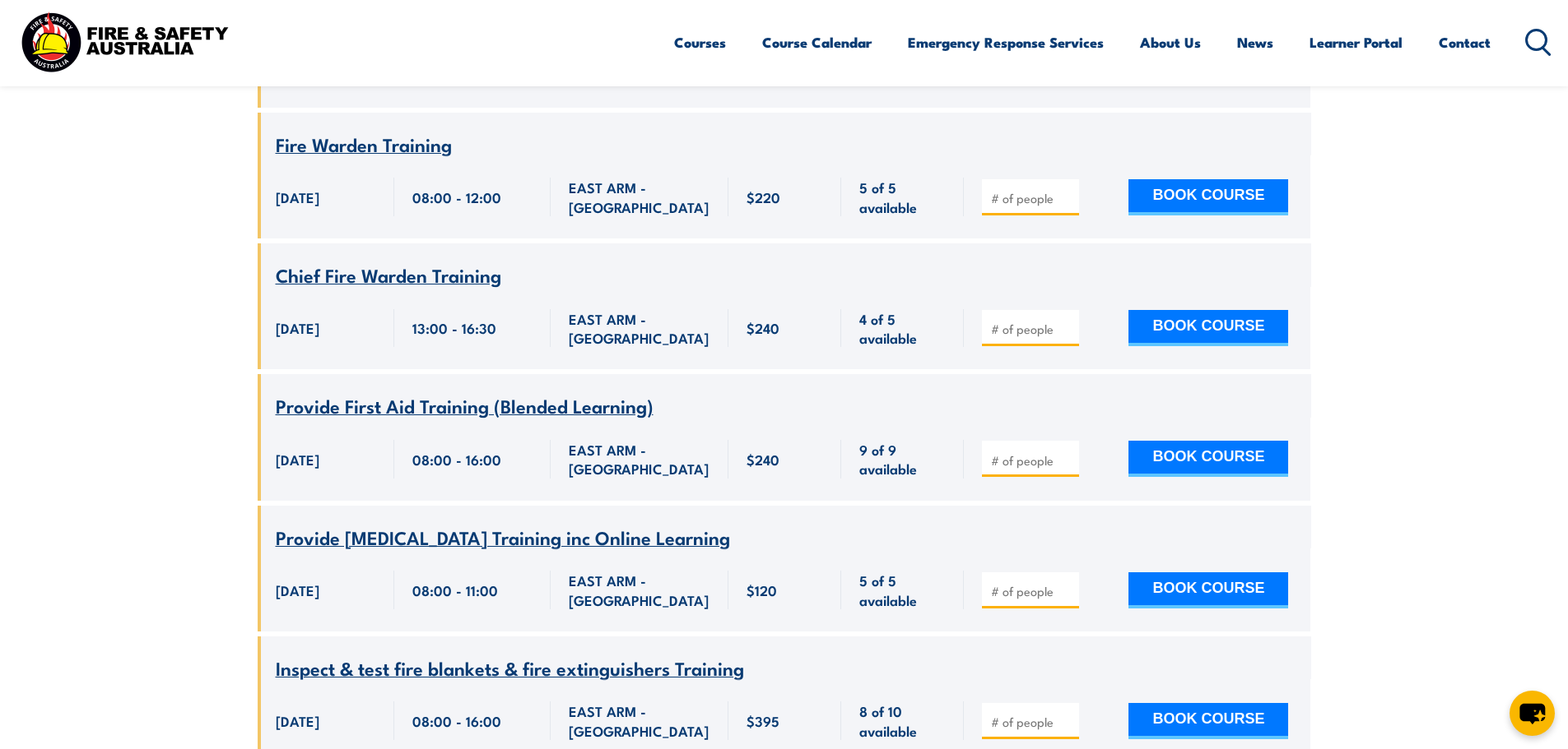
scroll to position [3648, 0]
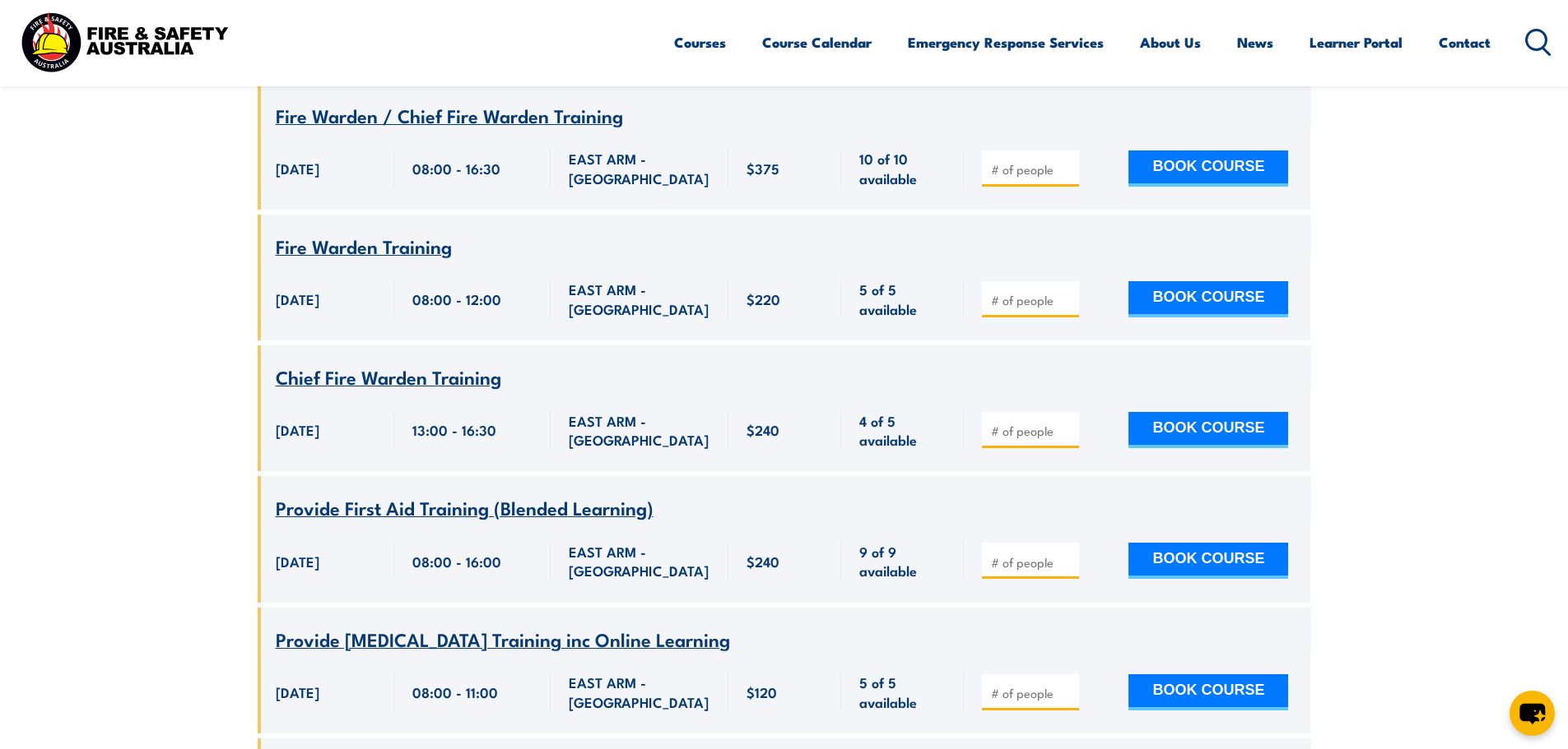
click at [414, 363] on span "Chief Fire Warden Training" at bounding box center [389, 376] width 226 height 28
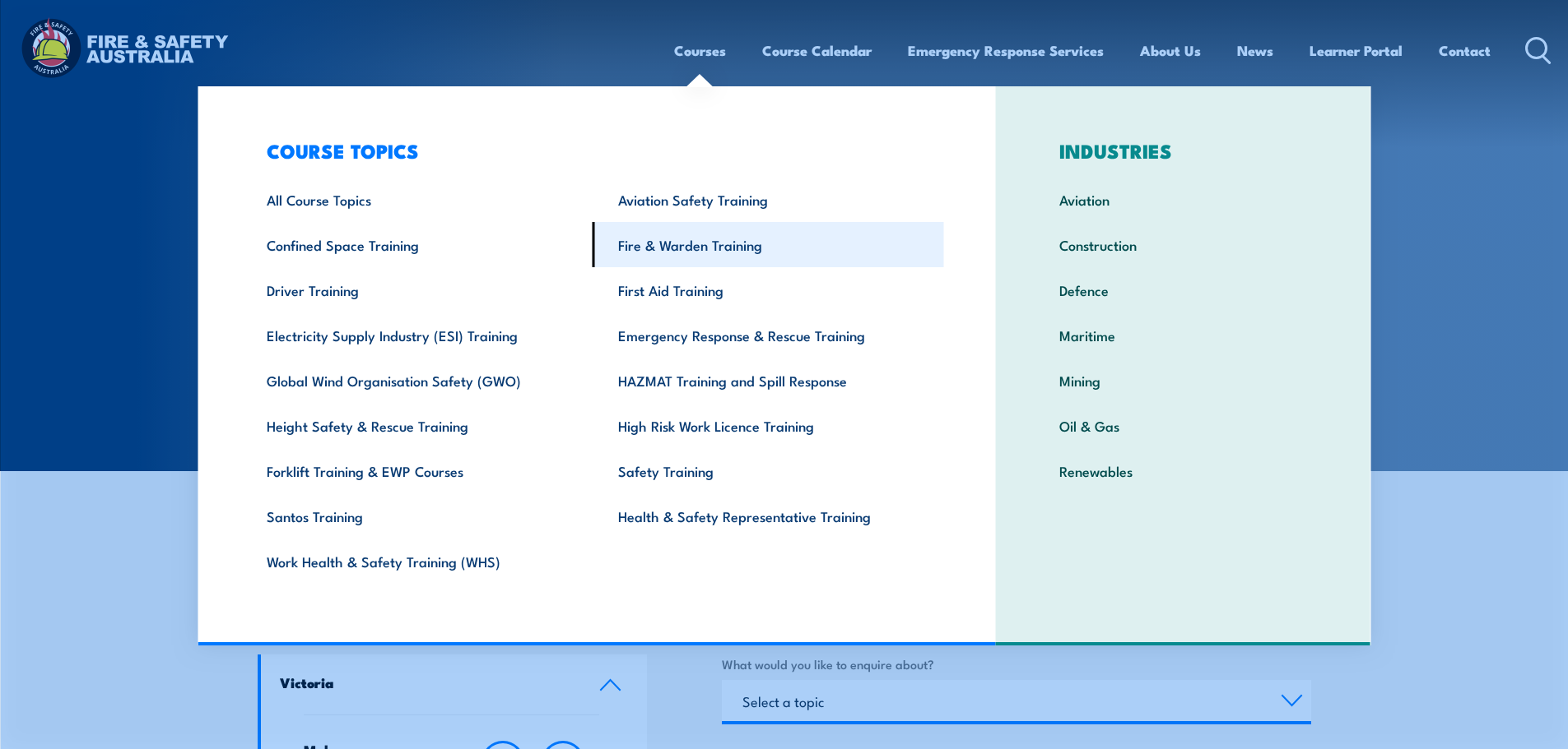
click at [673, 242] on link "Fire & Warden Training" at bounding box center [769, 244] width 351 height 45
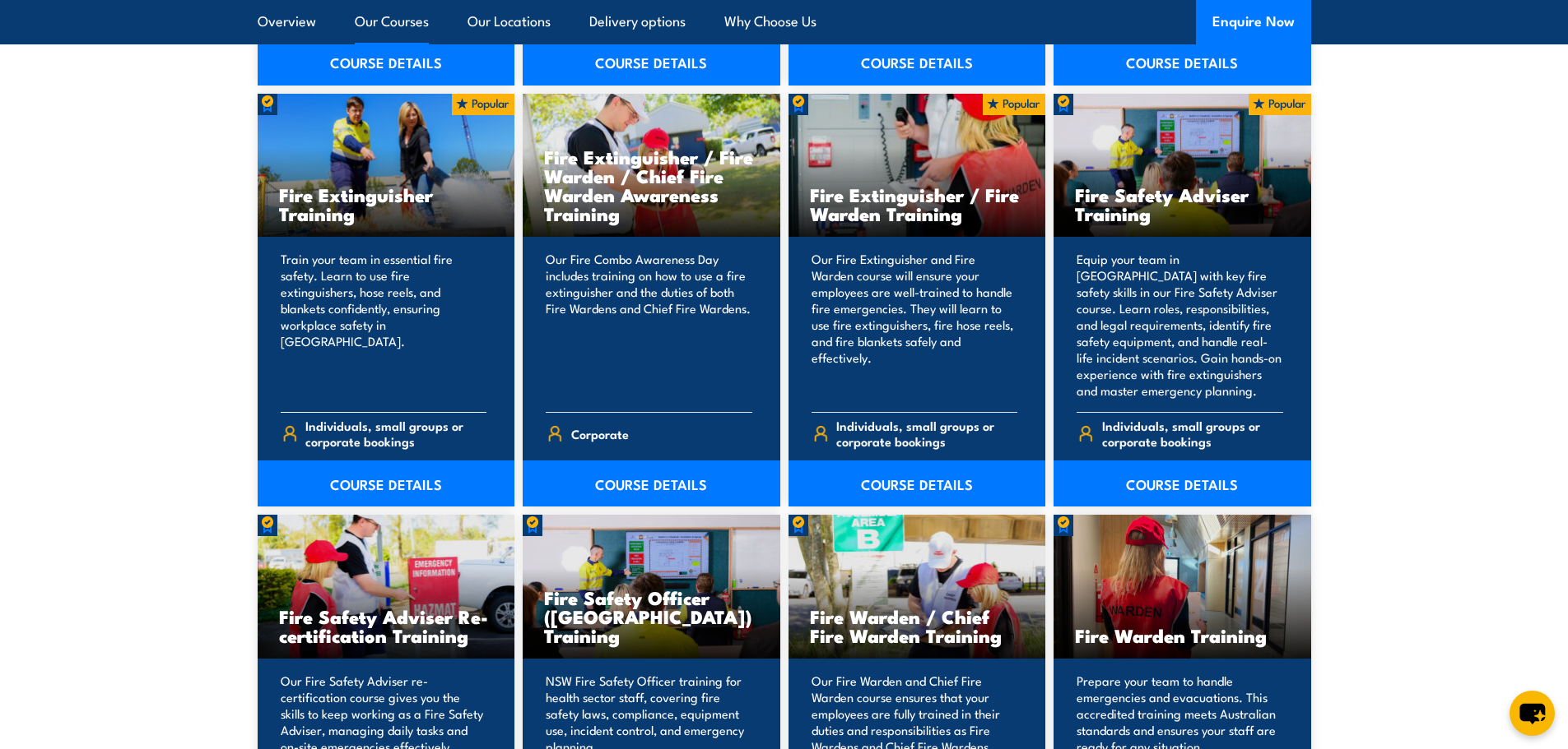
scroll to position [1645, 0]
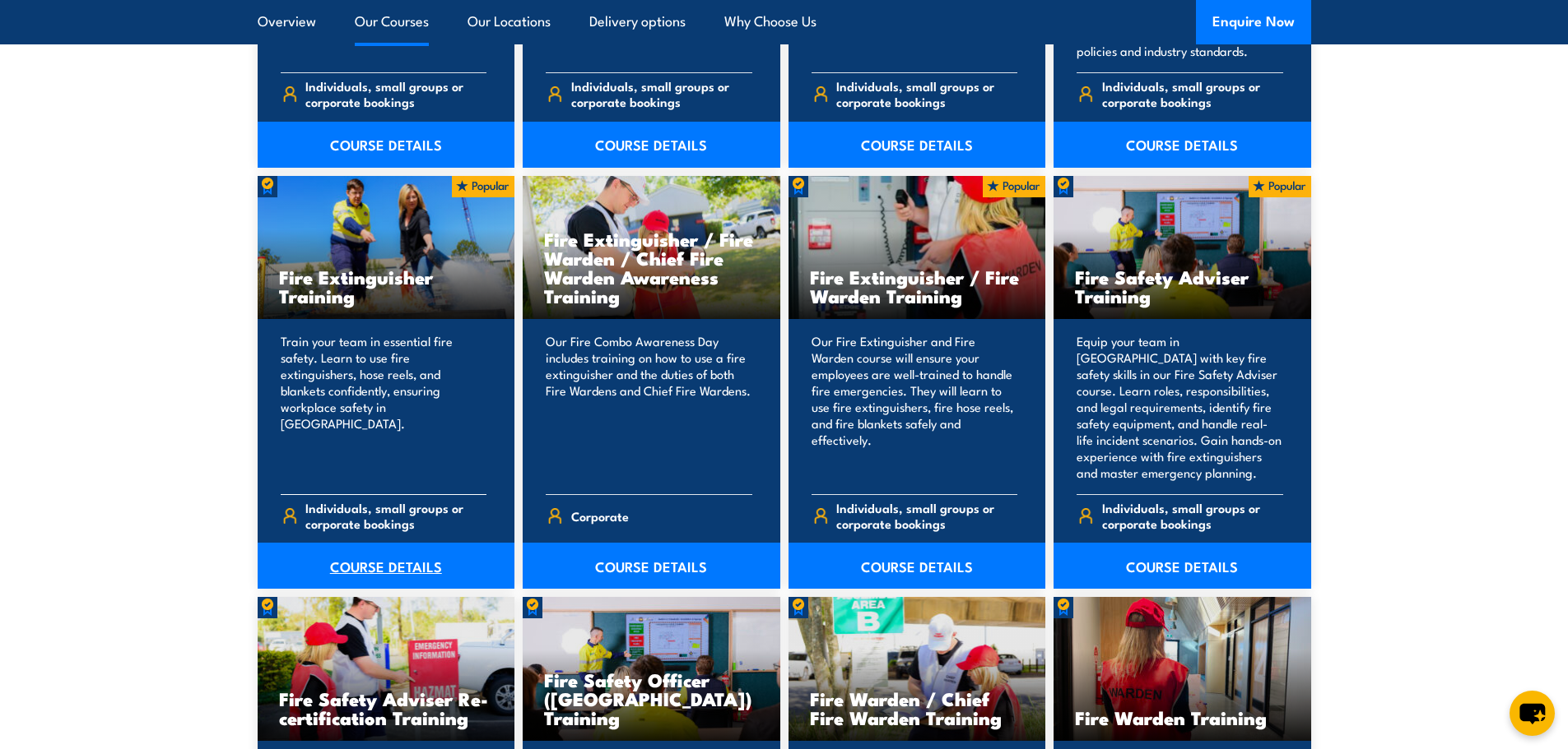
click at [387, 563] on link "COURSE DETAILS" at bounding box center [386, 566] width 258 height 46
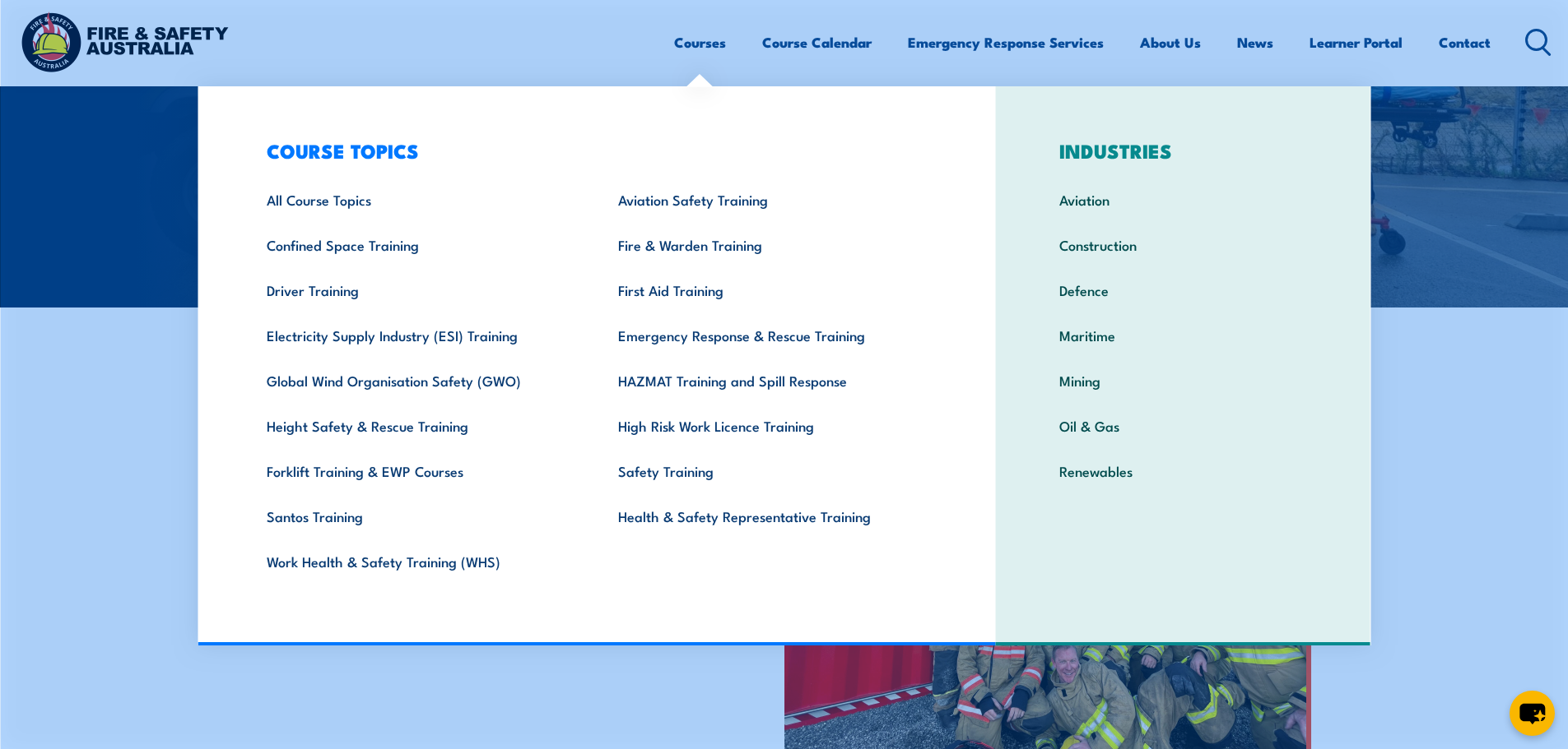
scroll to position [247, 0]
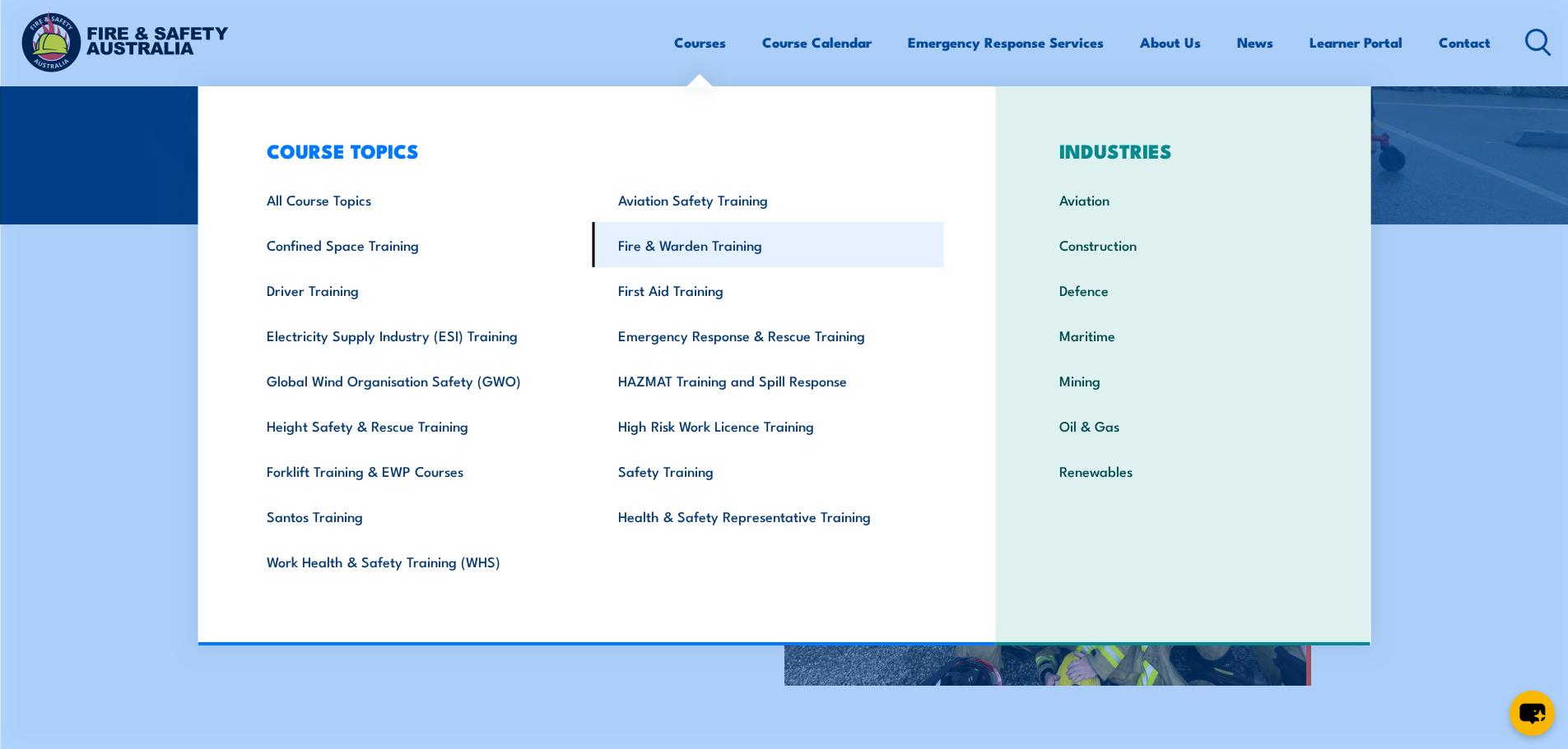
click at [690, 251] on link "Fire & Warden Training" at bounding box center [769, 244] width 351 height 45
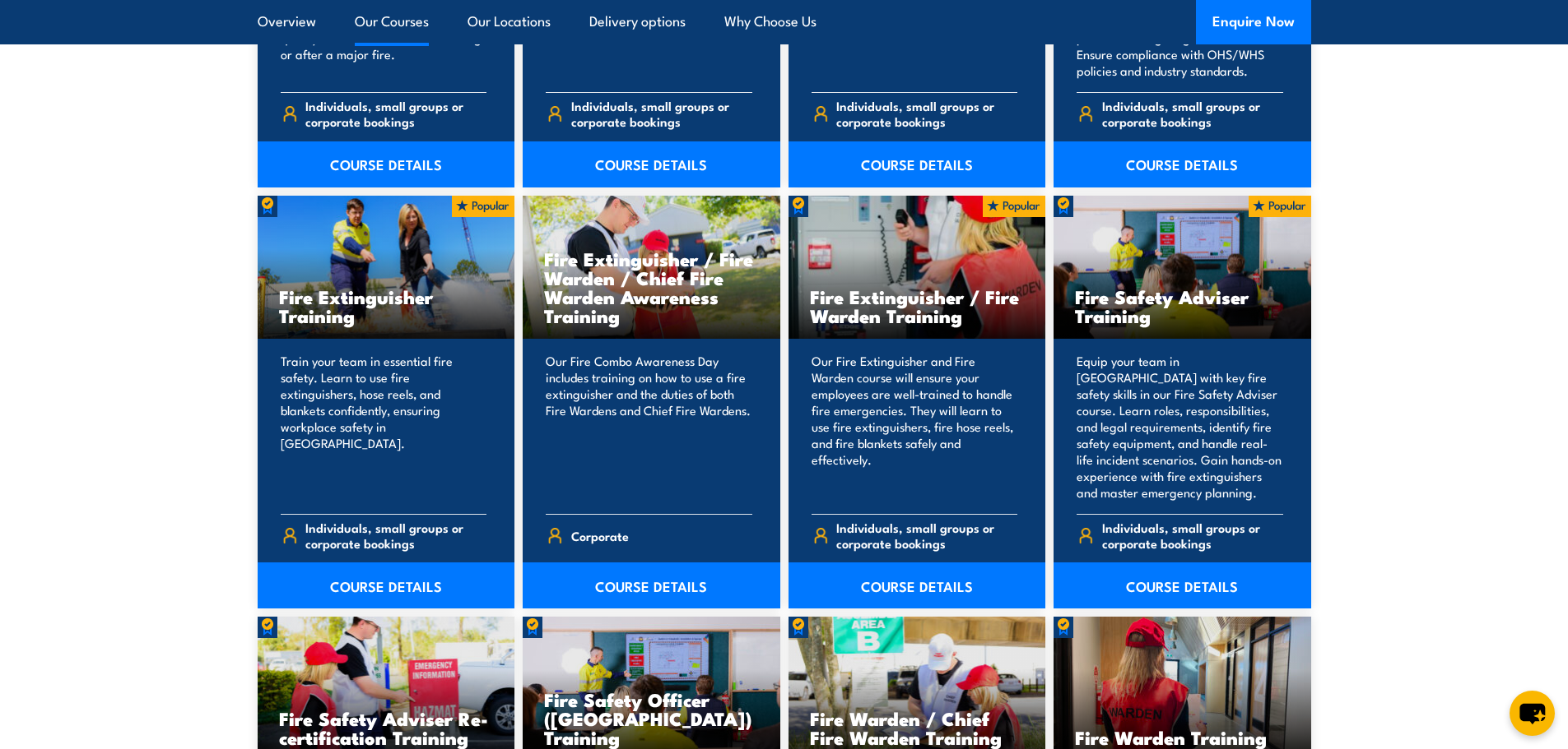
scroll to position [1645, 0]
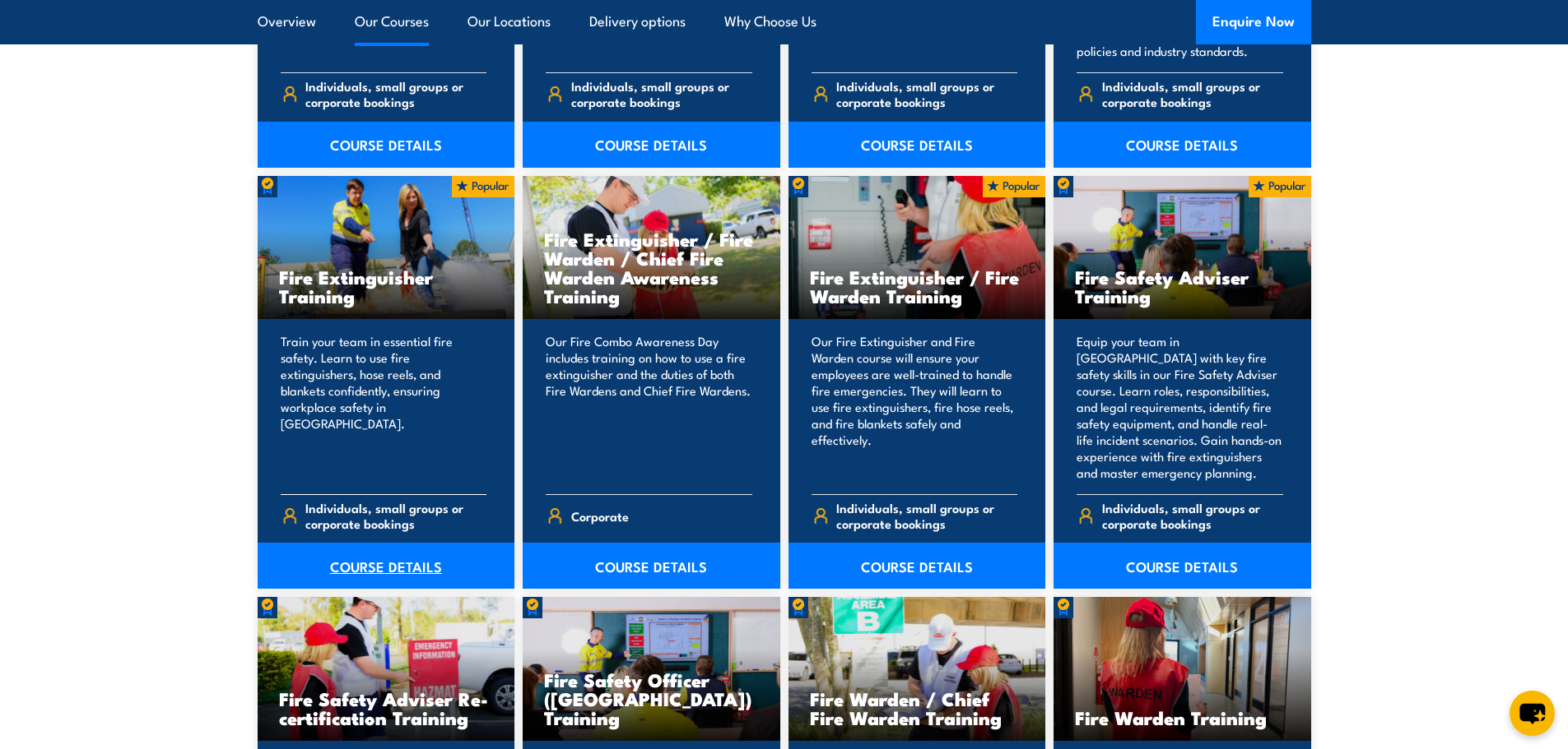
click at [344, 565] on link "COURSE DETAILS" at bounding box center [386, 566] width 258 height 46
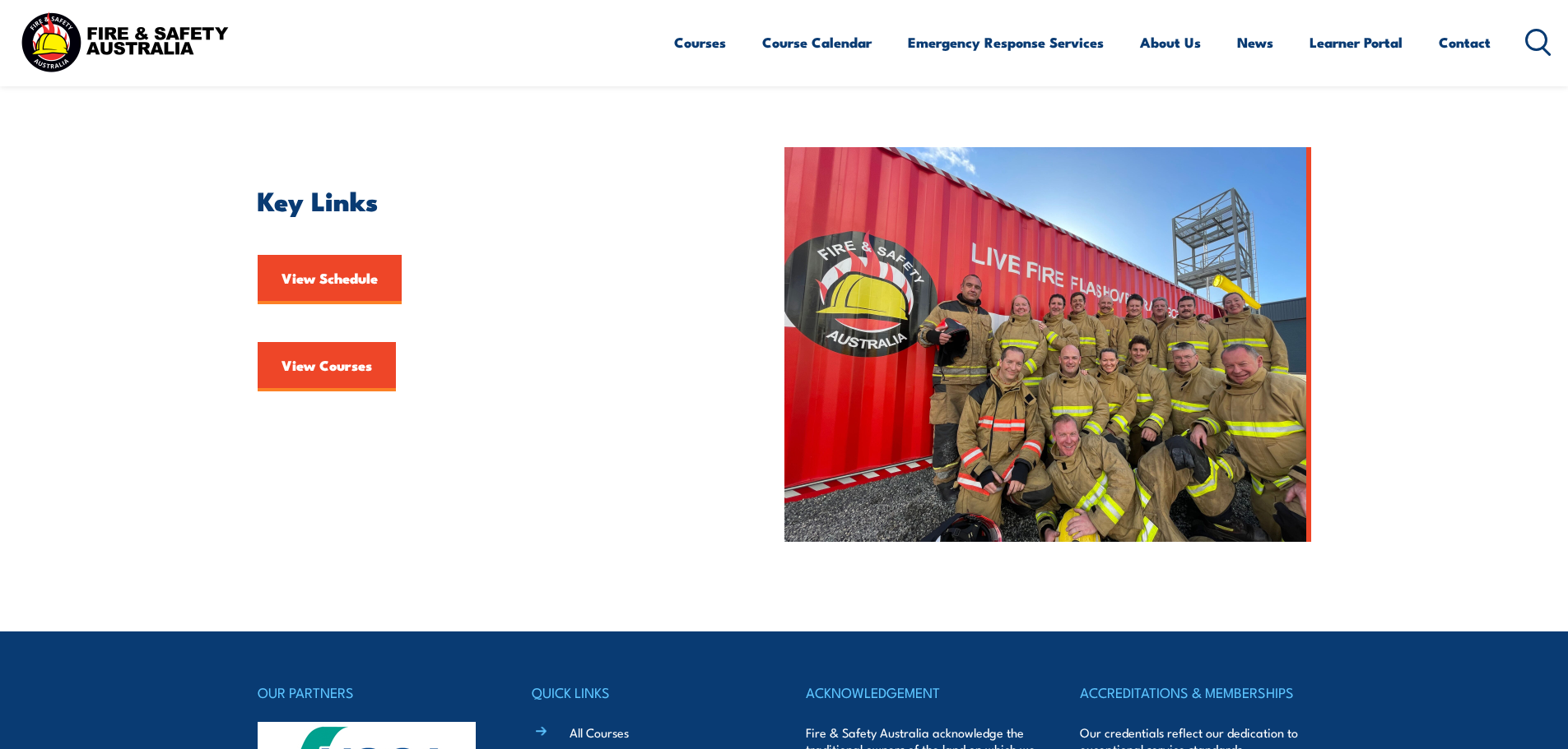
scroll to position [411, 0]
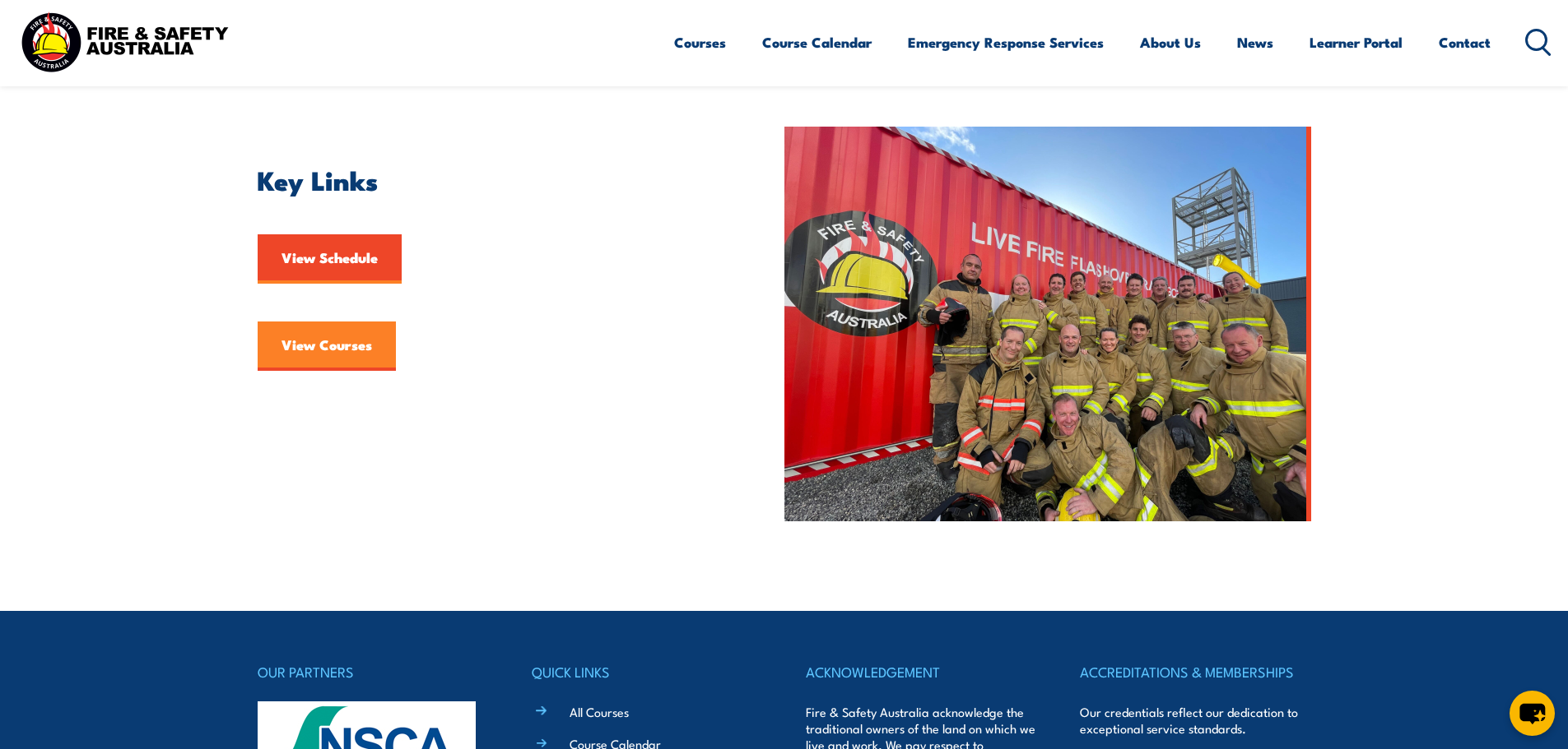
click at [339, 347] on link "View Courses" at bounding box center [326, 346] width 138 height 49
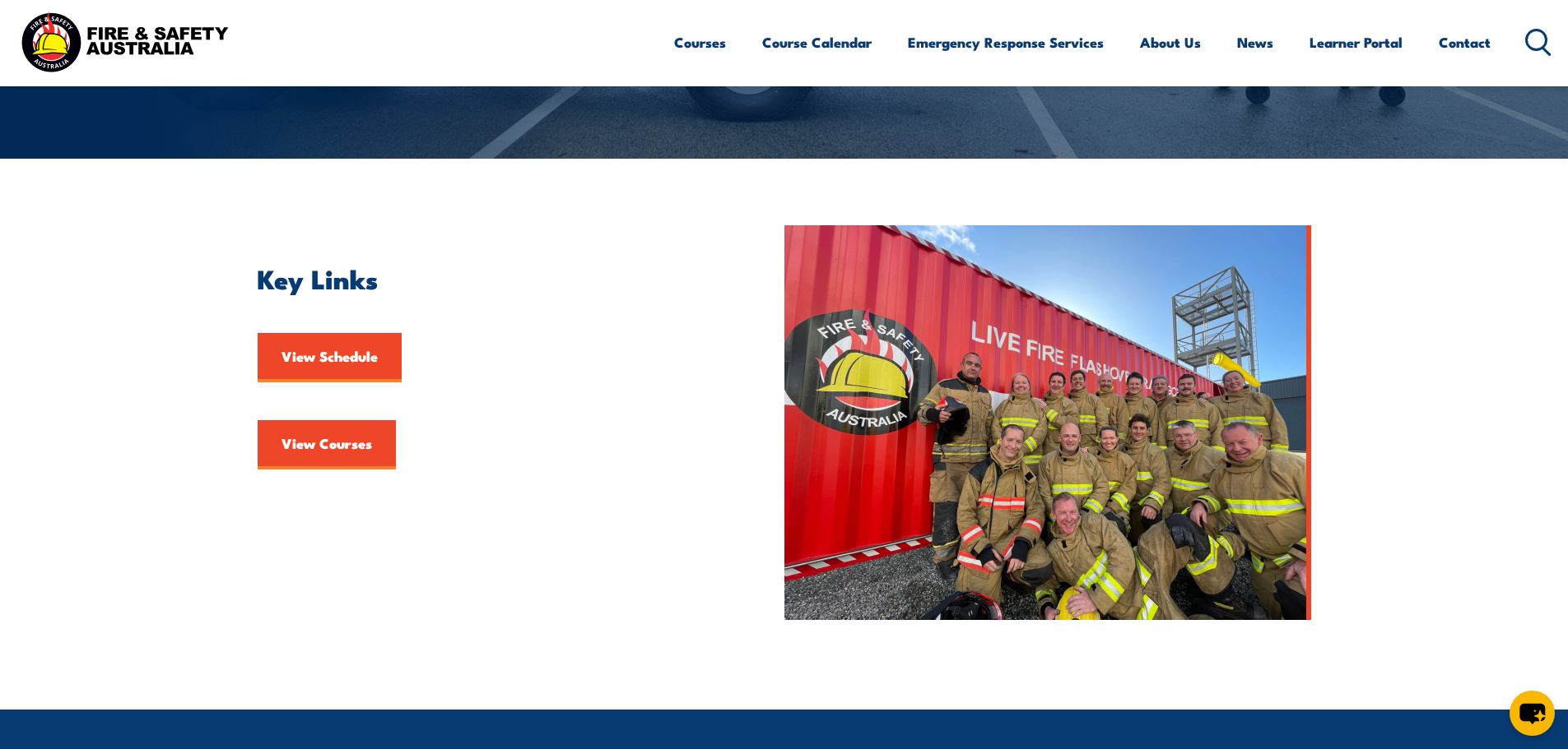
scroll to position [329, 0]
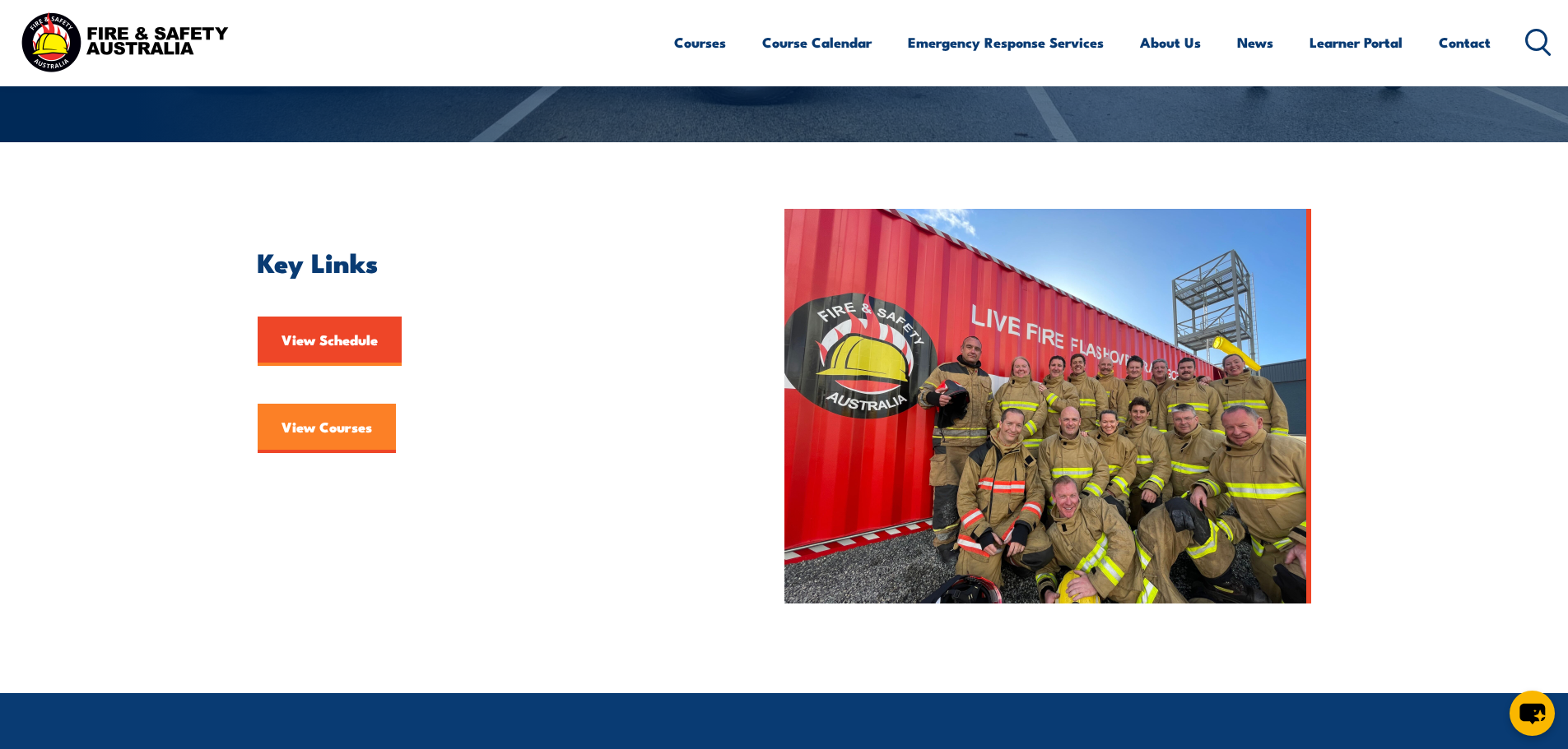
click at [341, 421] on link "View Courses" at bounding box center [326, 428] width 138 height 49
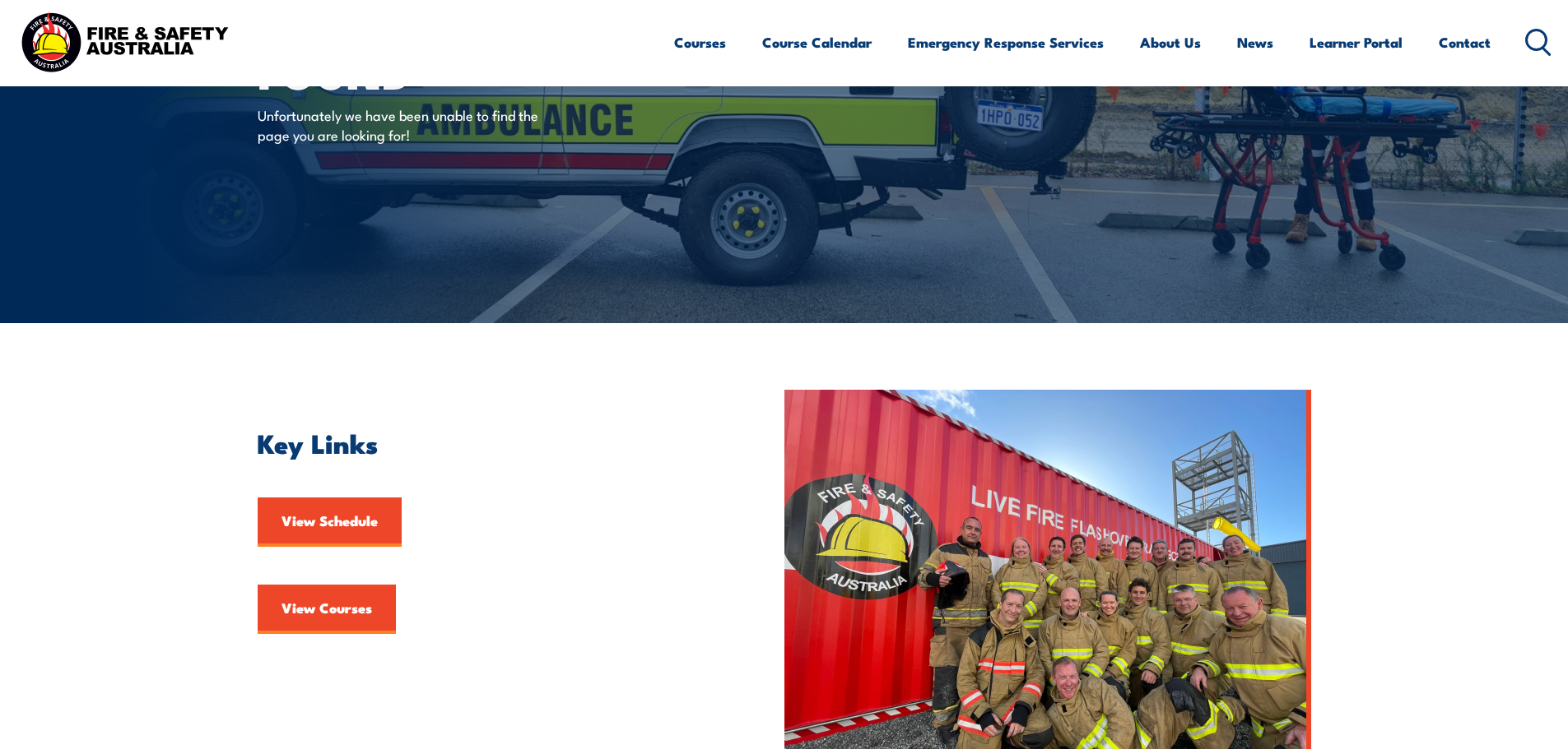
scroll to position [493, 0]
